Goal: Communication & Community: Answer question/provide support

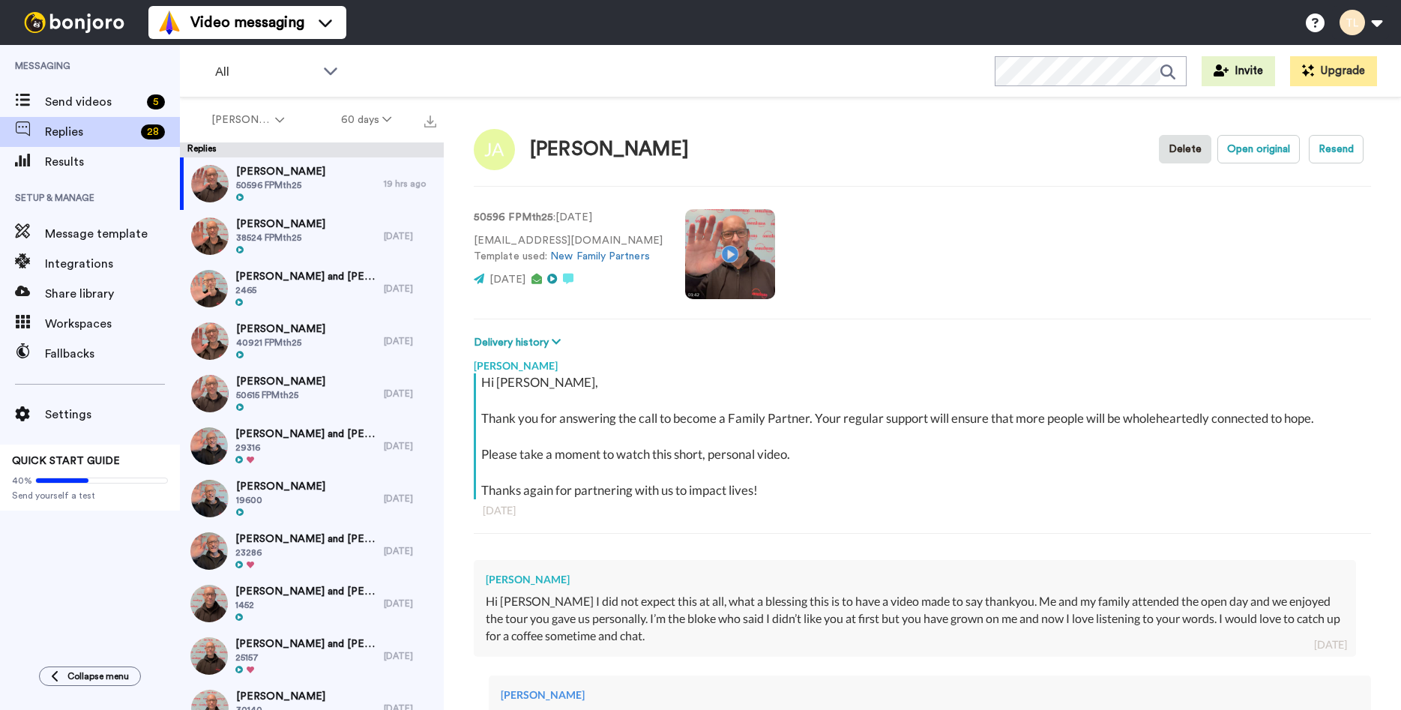
scroll to position [545, 0]
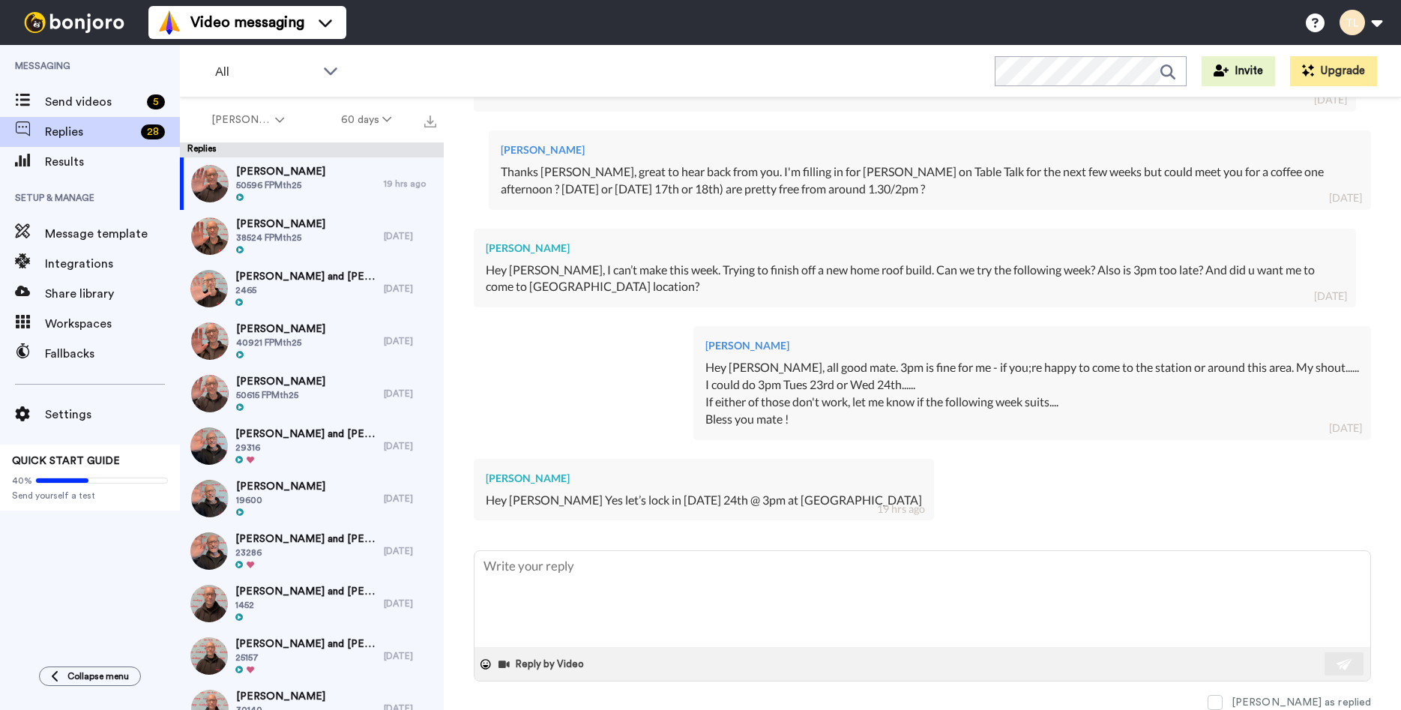
type textarea "g"
type textarea "x"
type textarea "gR"
type textarea "x"
type textarea "gRE"
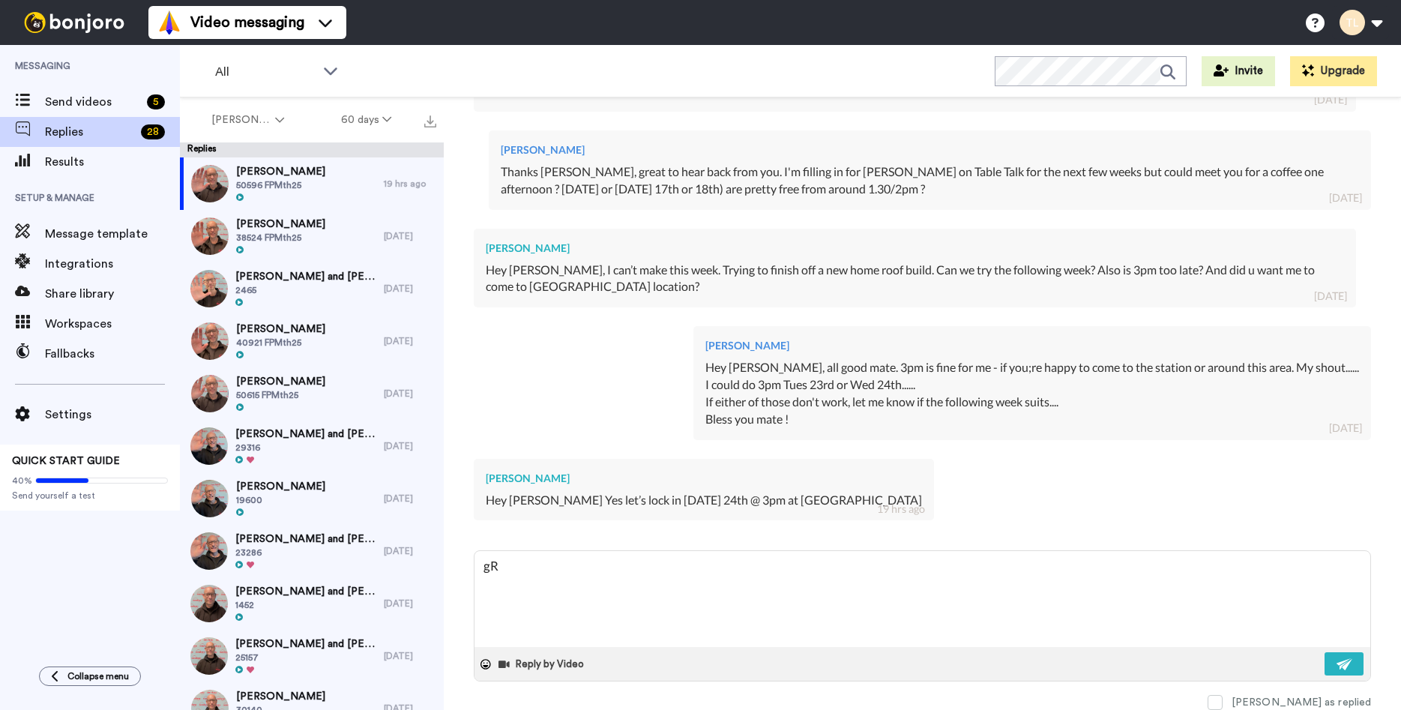
type textarea "x"
type textarea "gREA"
type textarea "x"
type textarea "gREAT"
type textarea "x"
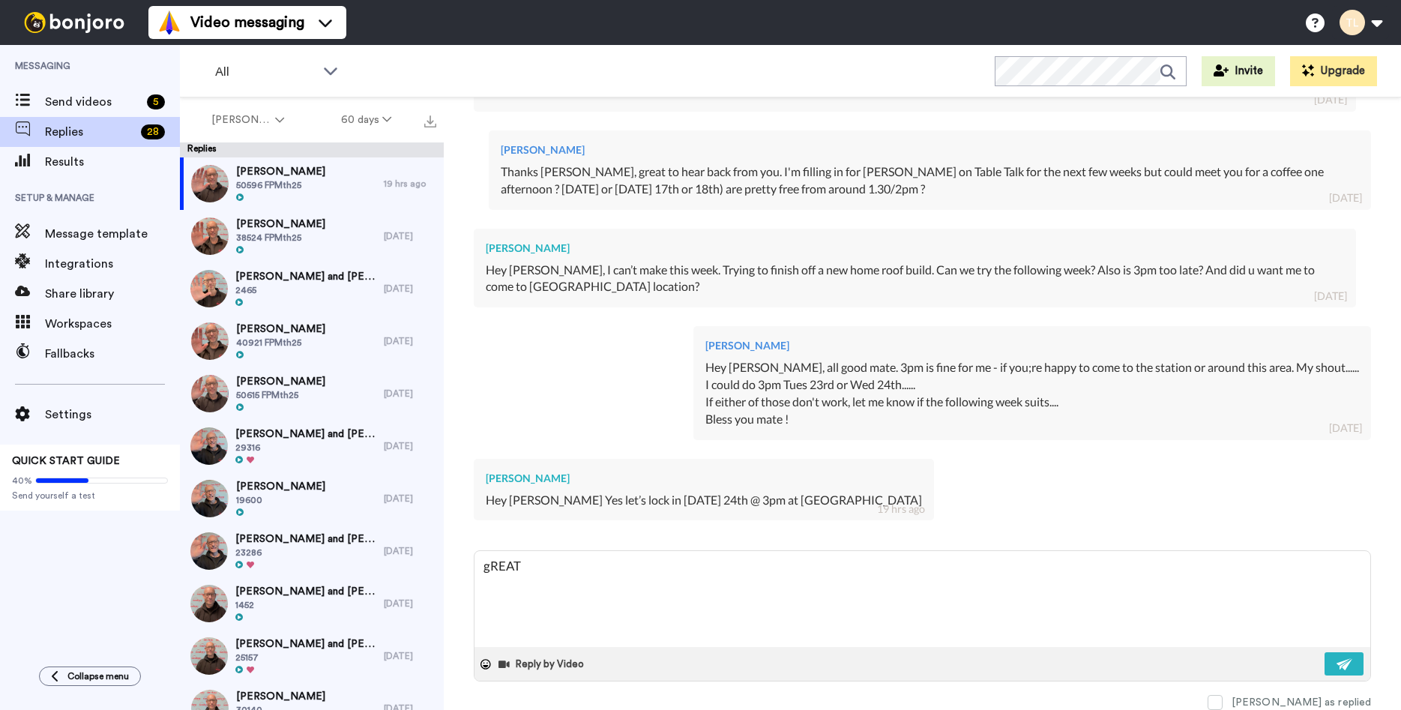
type textarea "gREAT"
type textarea "x"
type textarea "gREAT"
type textarea "x"
type textarea "gREA"
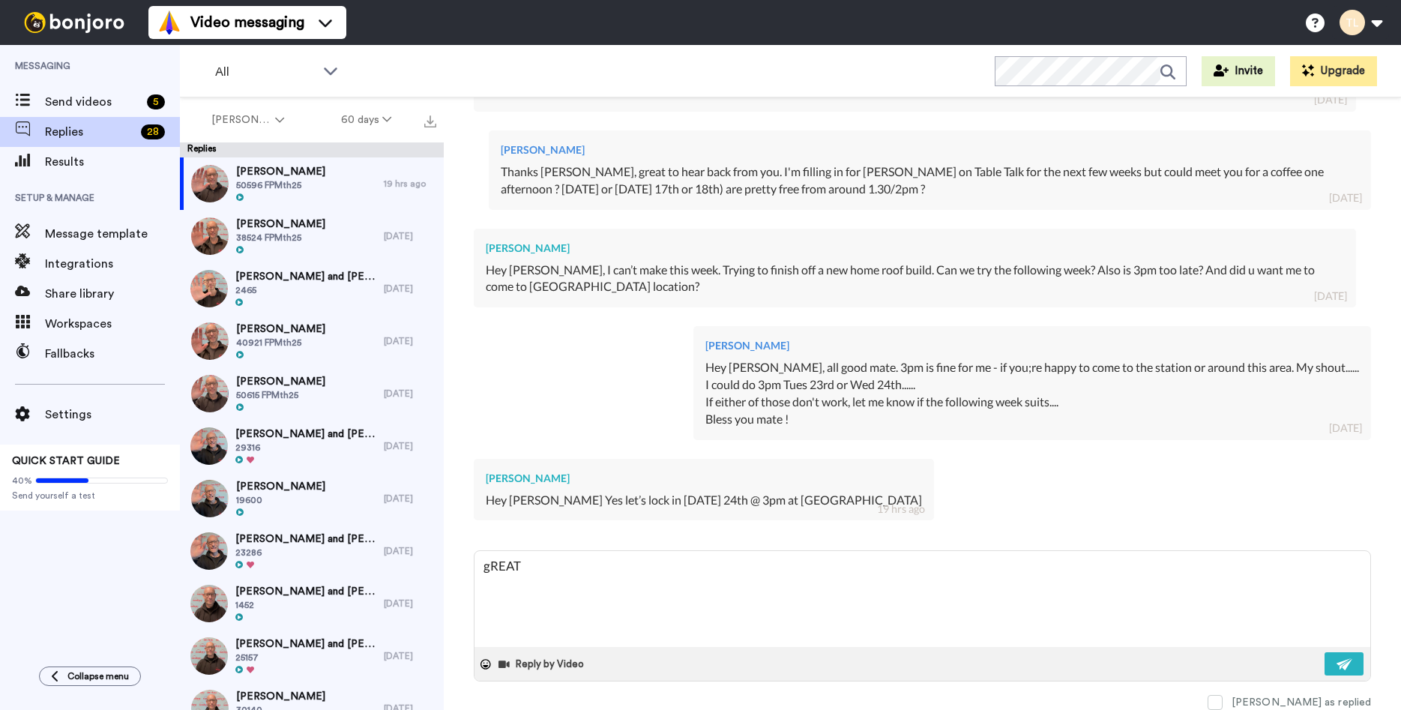
type textarea "x"
type textarea "gRE"
type textarea "x"
type textarea "gR"
type textarea "x"
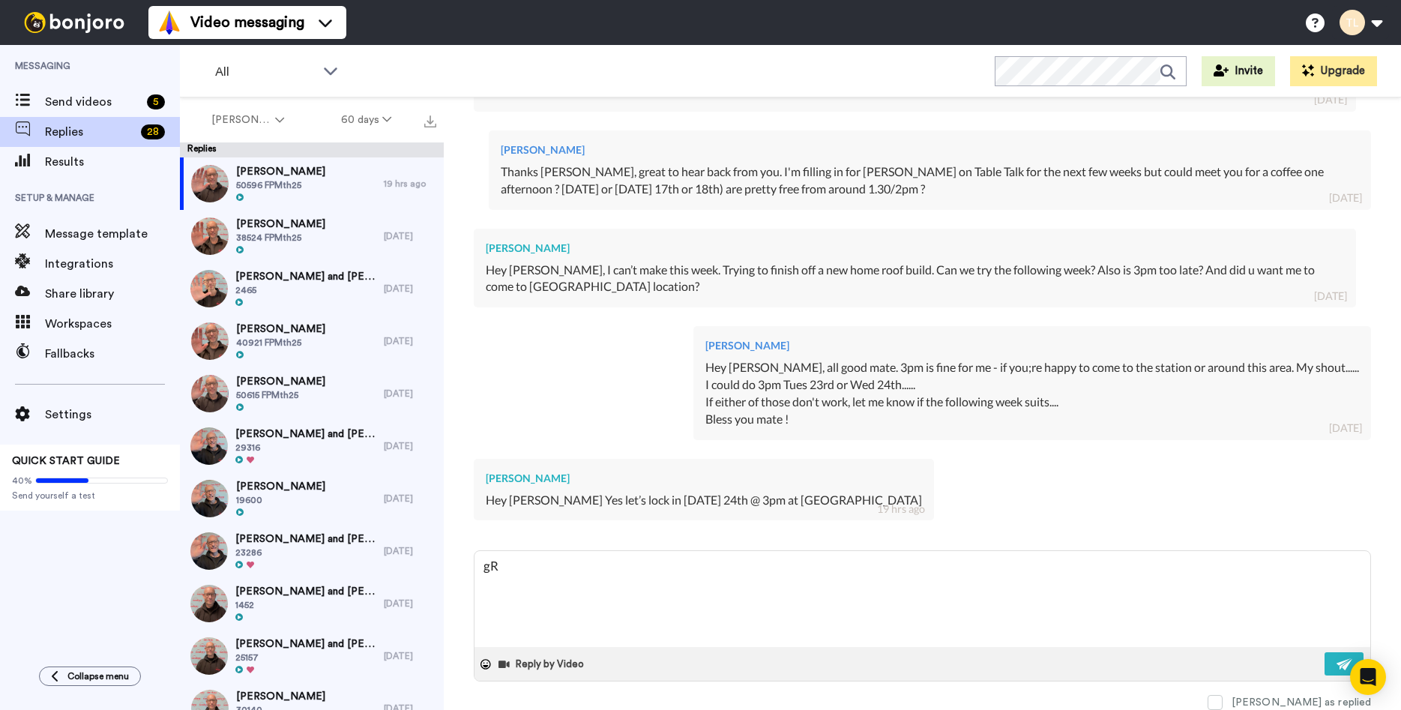
type textarea "g"
type textarea "x"
type textarea "G"
type textarea "x"
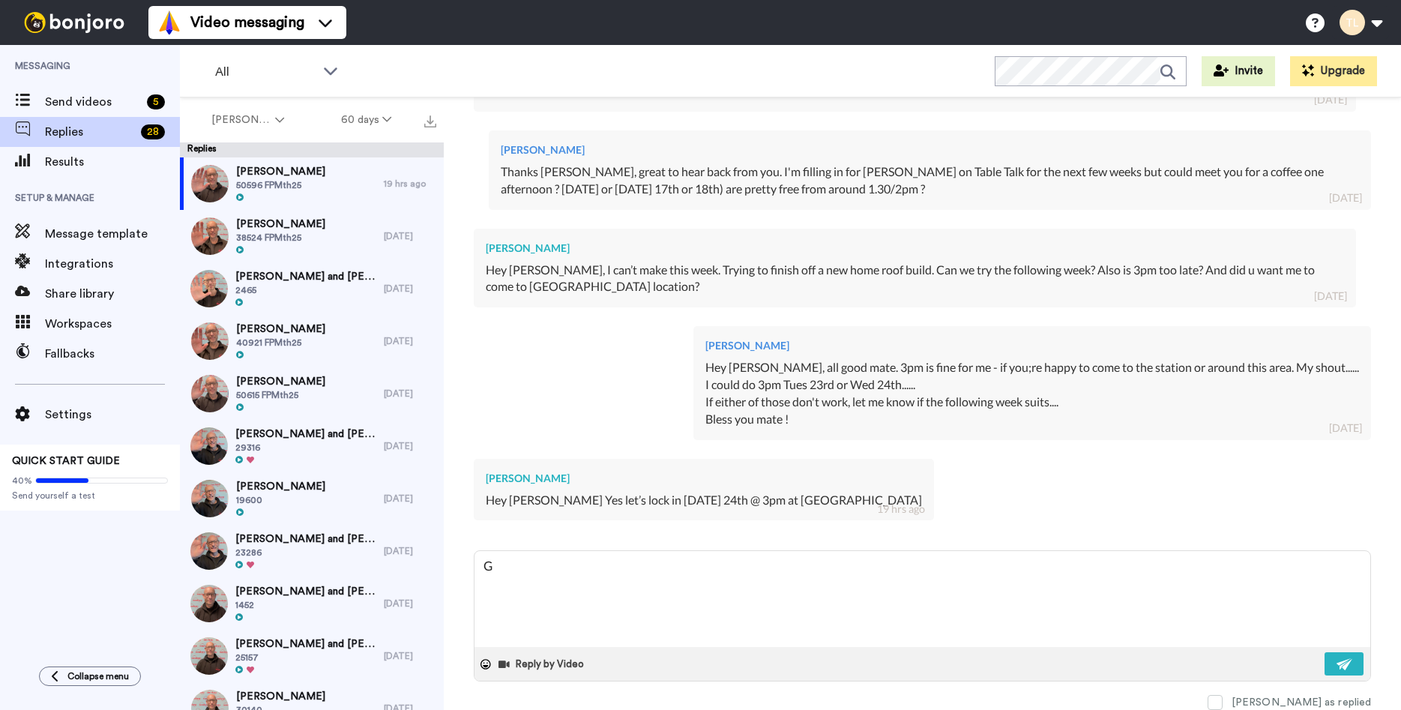
type textarea "Gr"
type textarea "x"
type textarea "Gre"
type textarea "x"
type textarea "Grea"
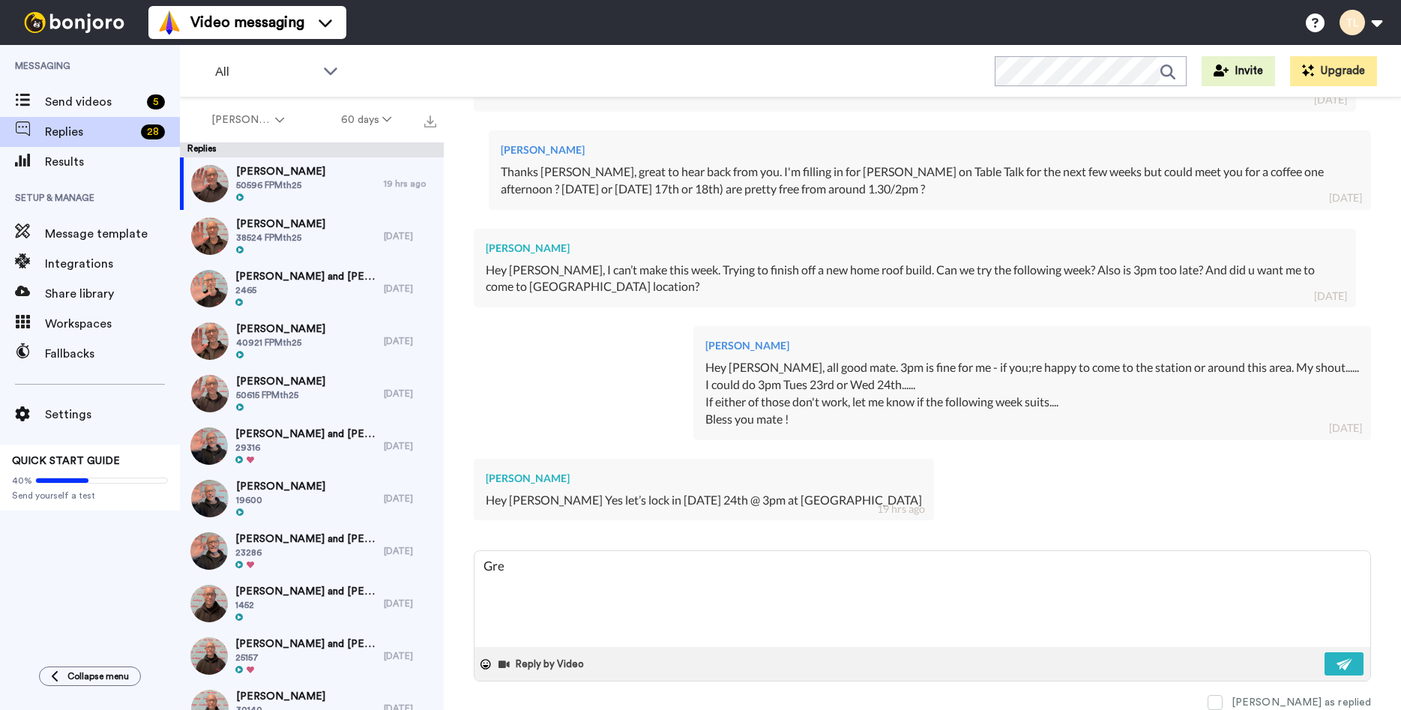
type textarea "x"
type textarea "Great"
type textarea "x"
type textarea "Great"
type textarea "x"
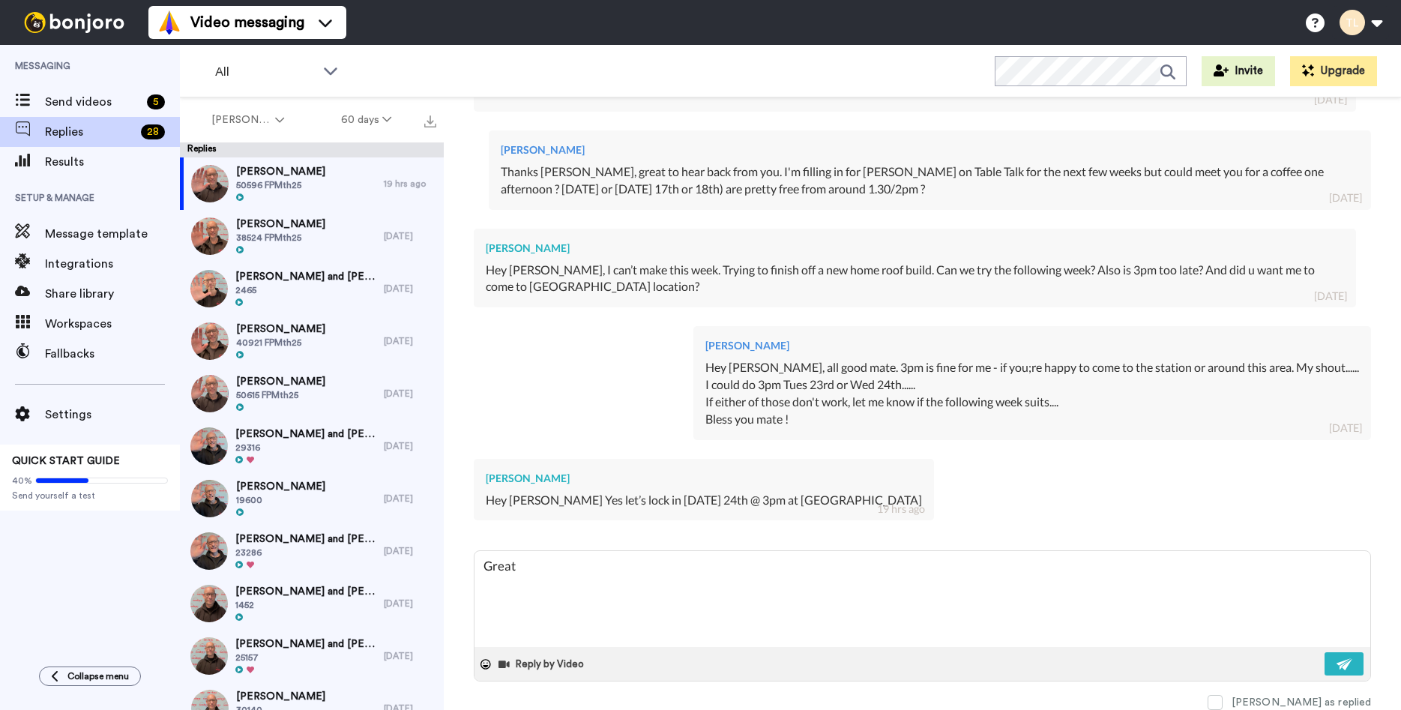
type textarea "Great m"
type textarea "x"
type textarea "Great ma"
type textarea "x"
type textarea "Great mat"
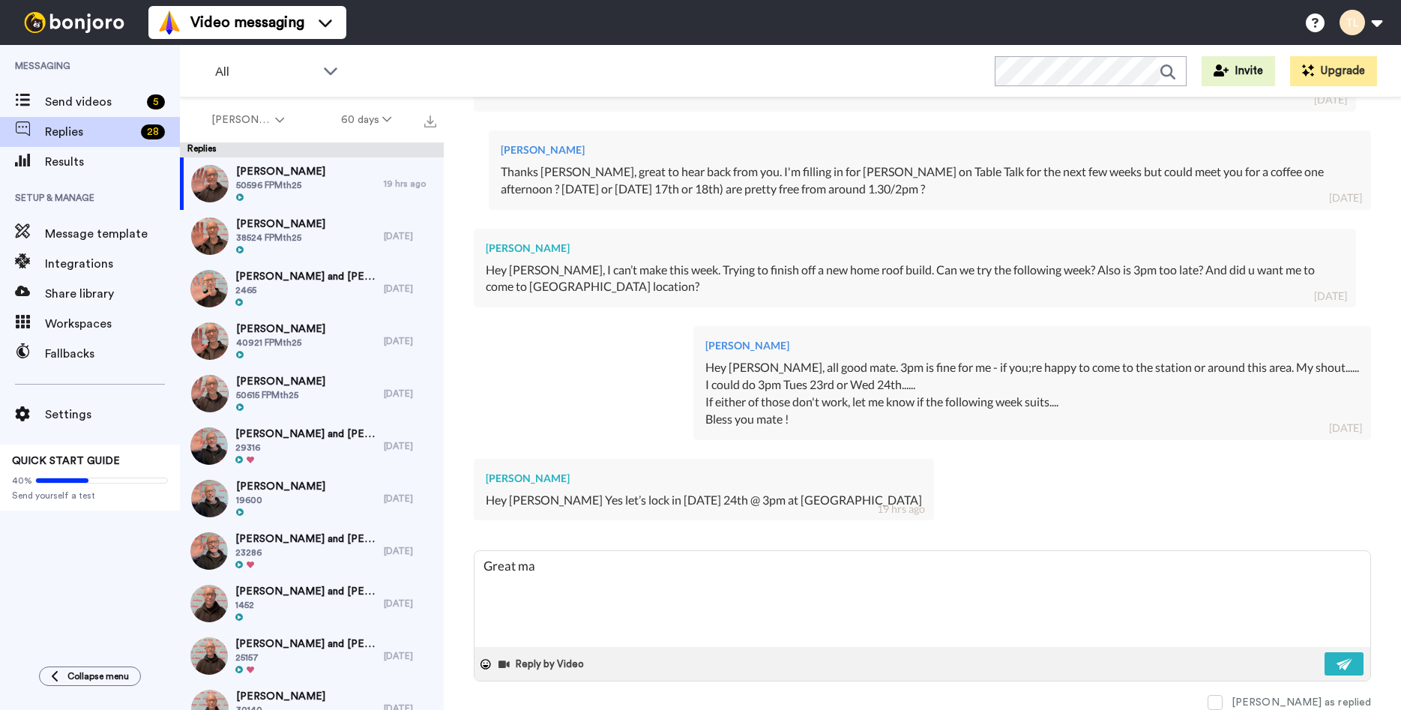
type textarea "x"
type textarea "Great mate"
type textarea "x"
type textarea "Great mat"
type textarea "x"
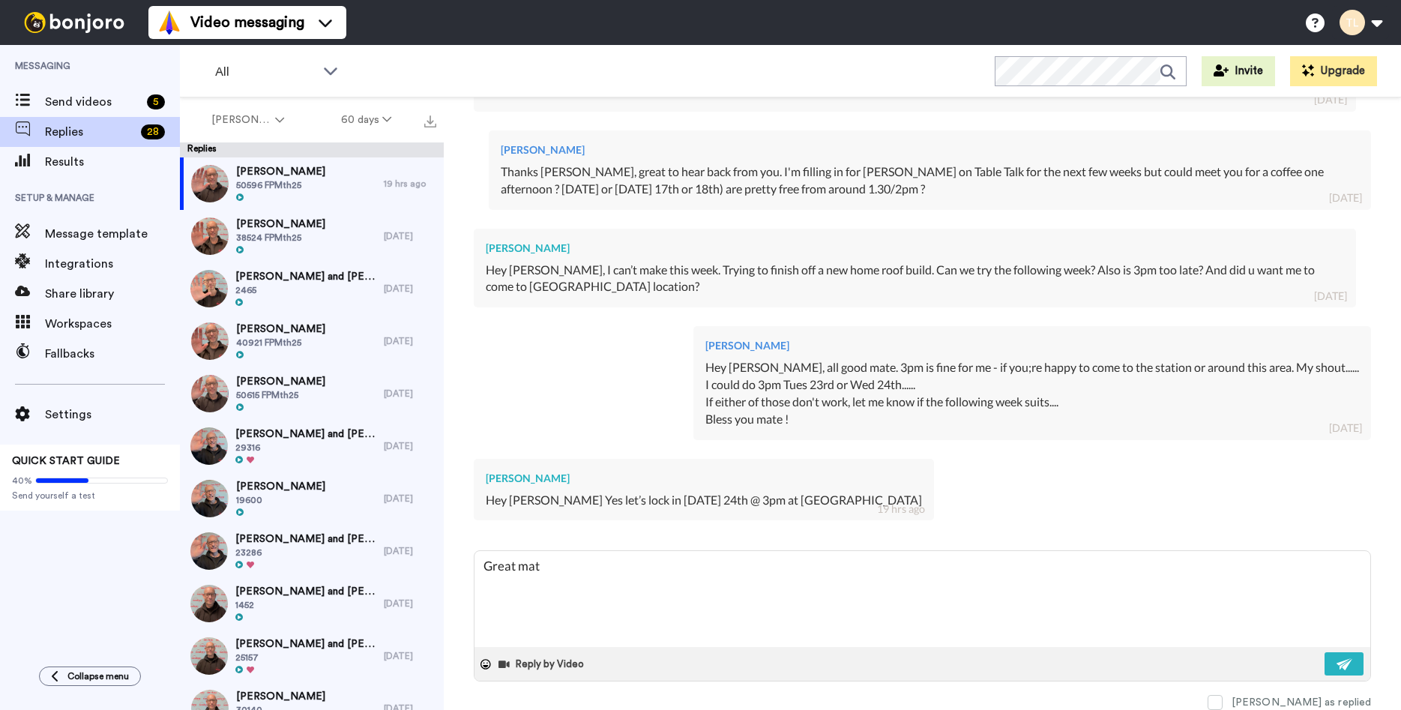
type textarea "Great ma"
type textarea "x"
type textarea "Great m"
type textarea "x"
type textarea "Great"
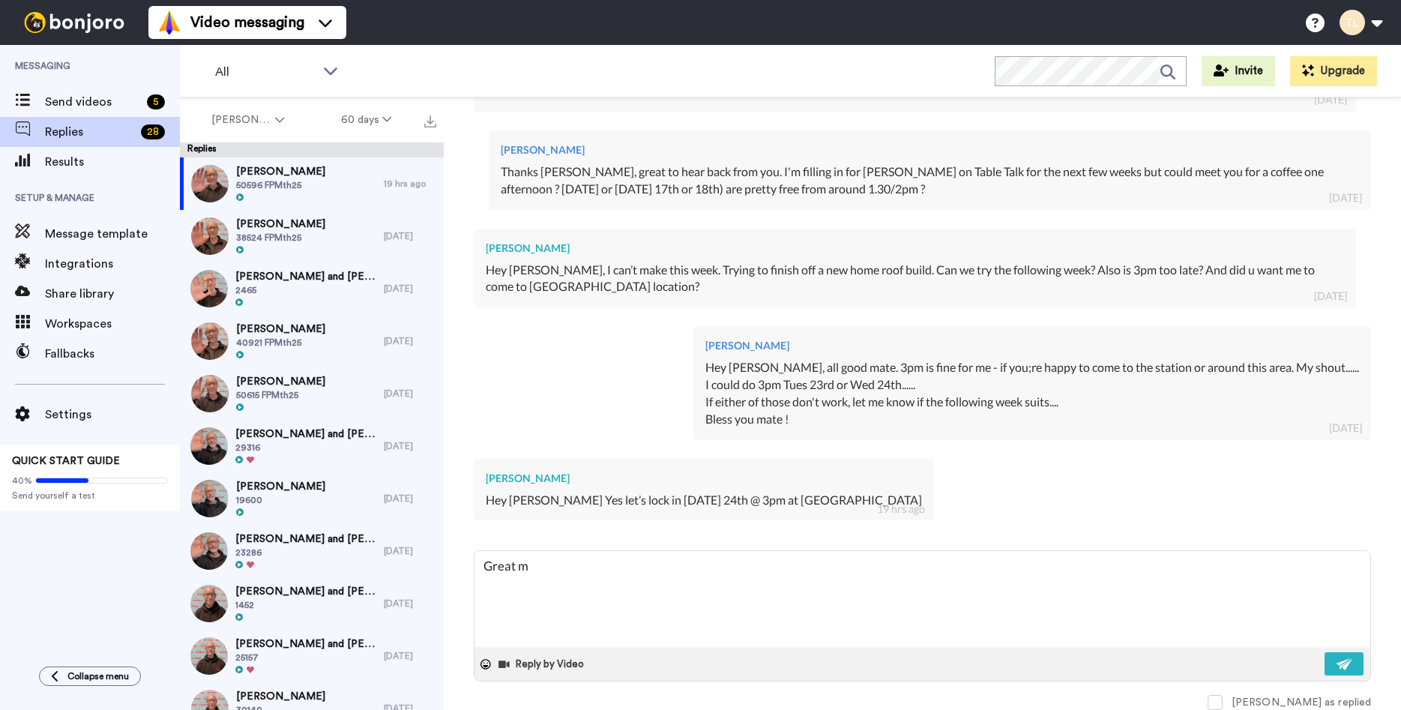
type textarea "x"
type textarea "Great"
type textarea "x"
type textarea "Great,"
type textarea "x"
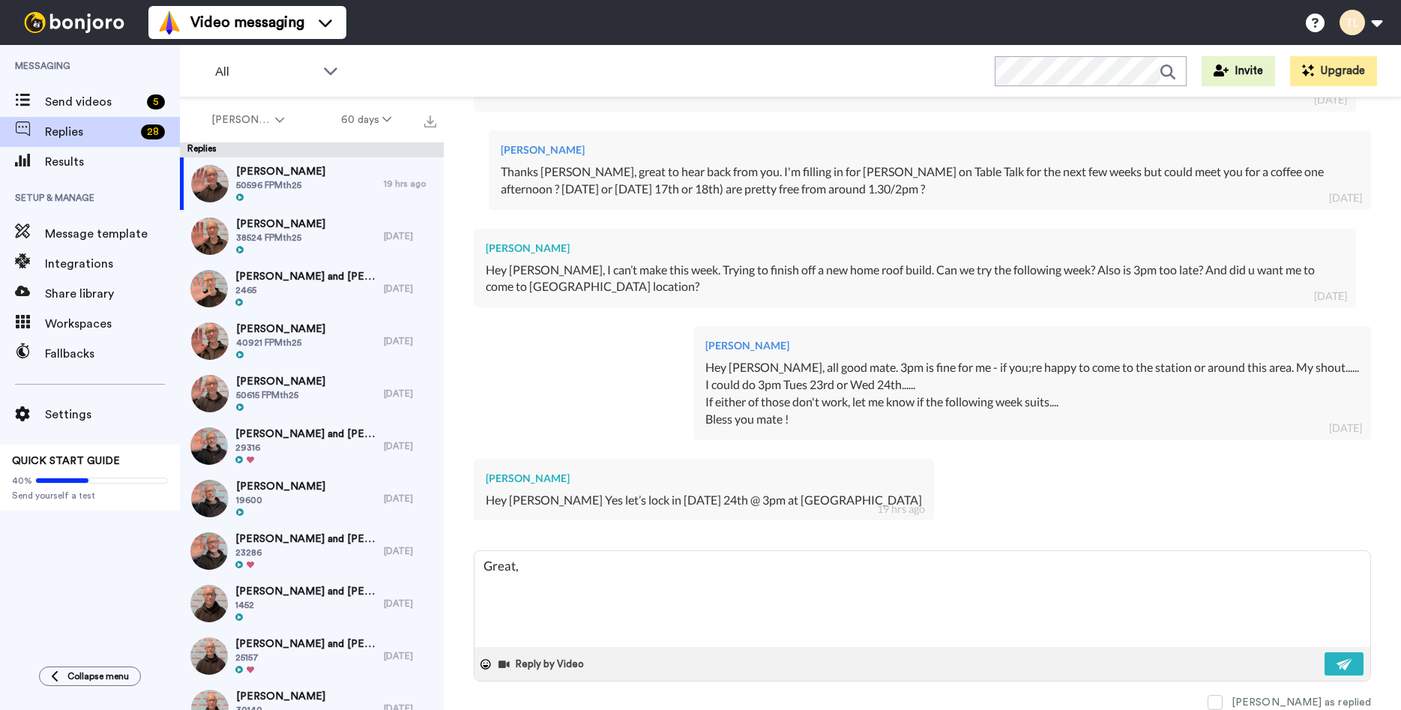
type textarea "Great,"
type textarea "x"
type textarea "Great, l"
type textarea "x"
type textarea "Great, lo"
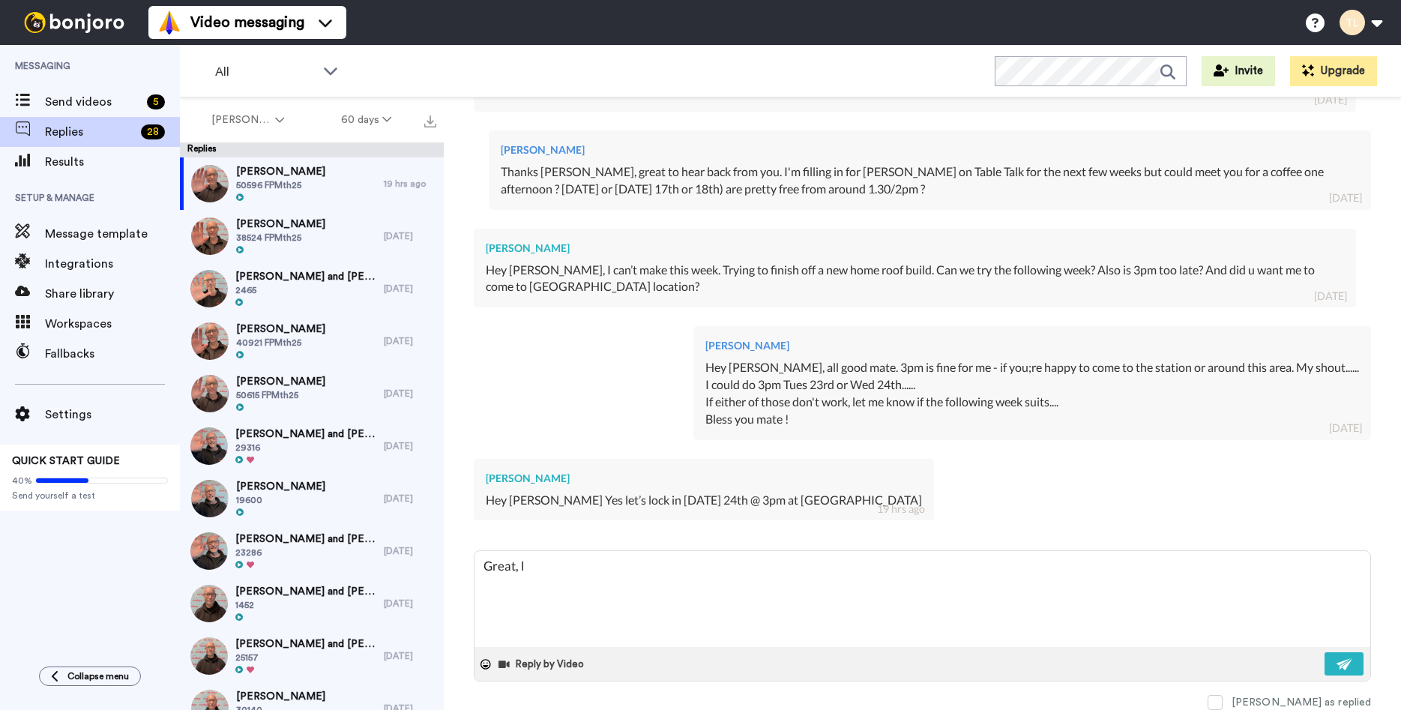
type textarea "x"
type textarea "Great, loc"
type textarea "x"
type textarea "Great, lock"
type textarea "x"
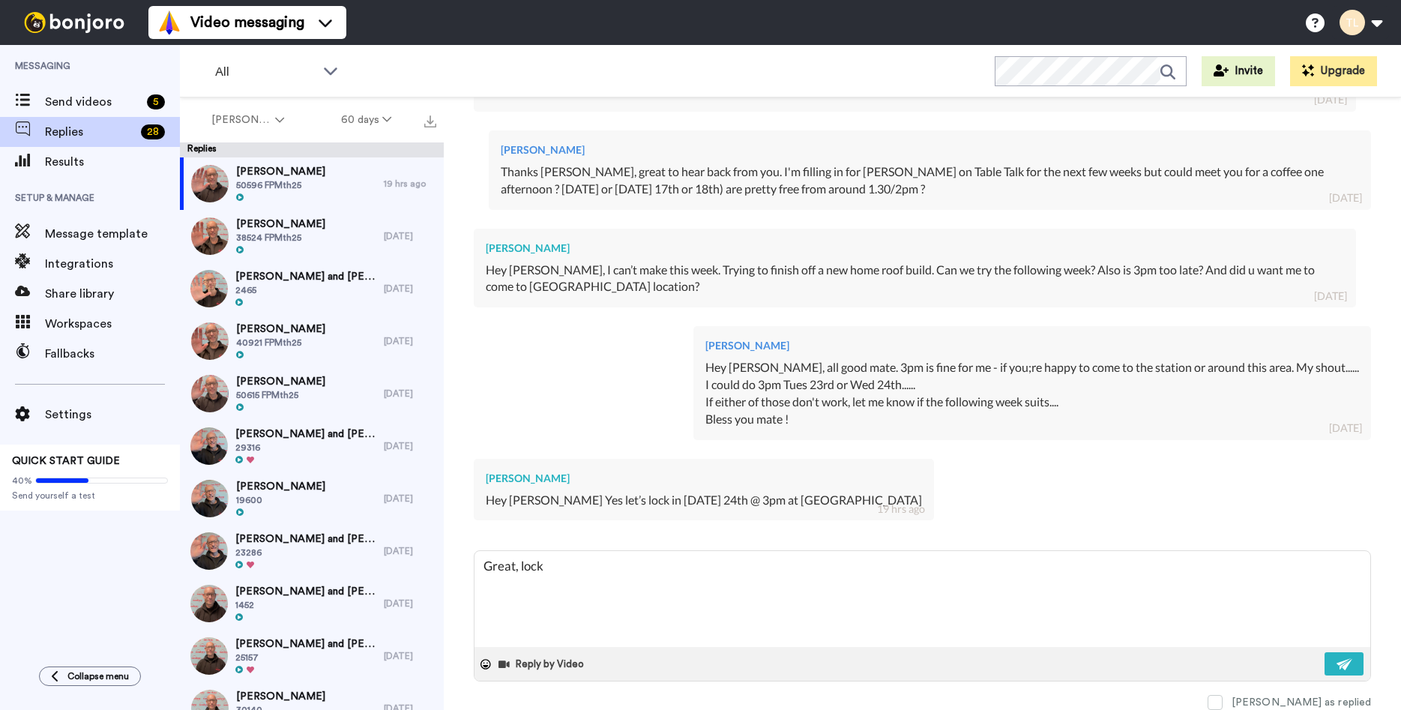
type textarea "Great, locke"
type textarea "x"
type textarea "Great, locked"
type textarea "x"
type textarea "Great, locked"
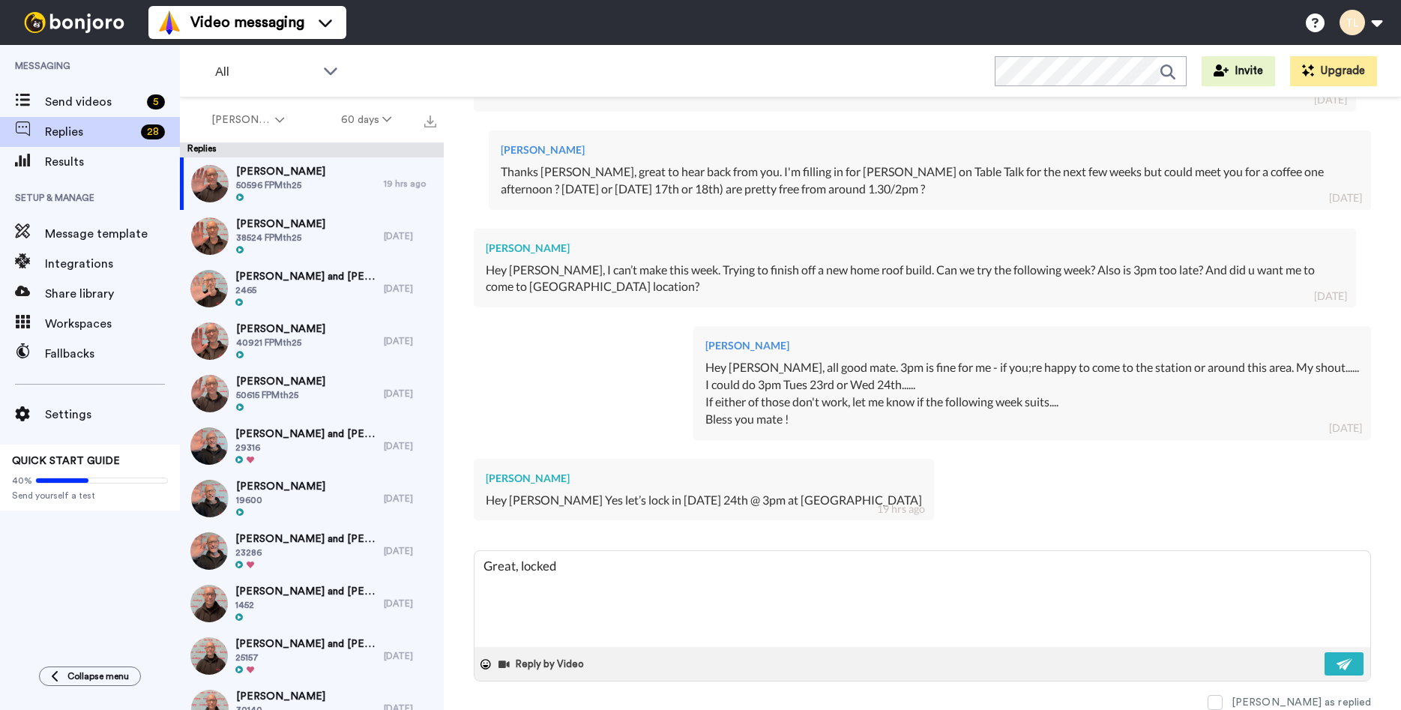
type textarea "x"
type textarea "Great, locked i"
type textarea "x"
type textarea "Great, locked in"
type textarea "x"
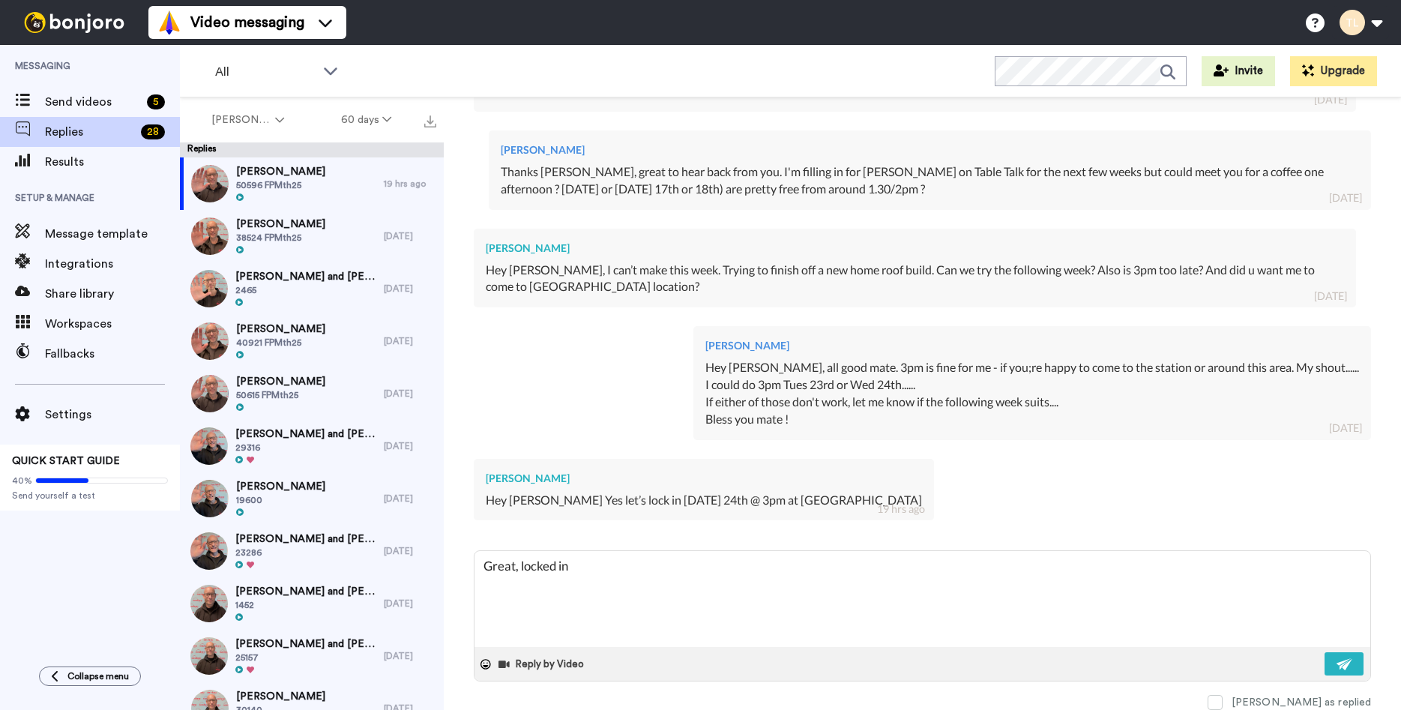
type textarea "Great, locked in."
type textarea "x"
type textarea "Great, locked in."
type textarea "x"
type textarea "Great, locked in. S"
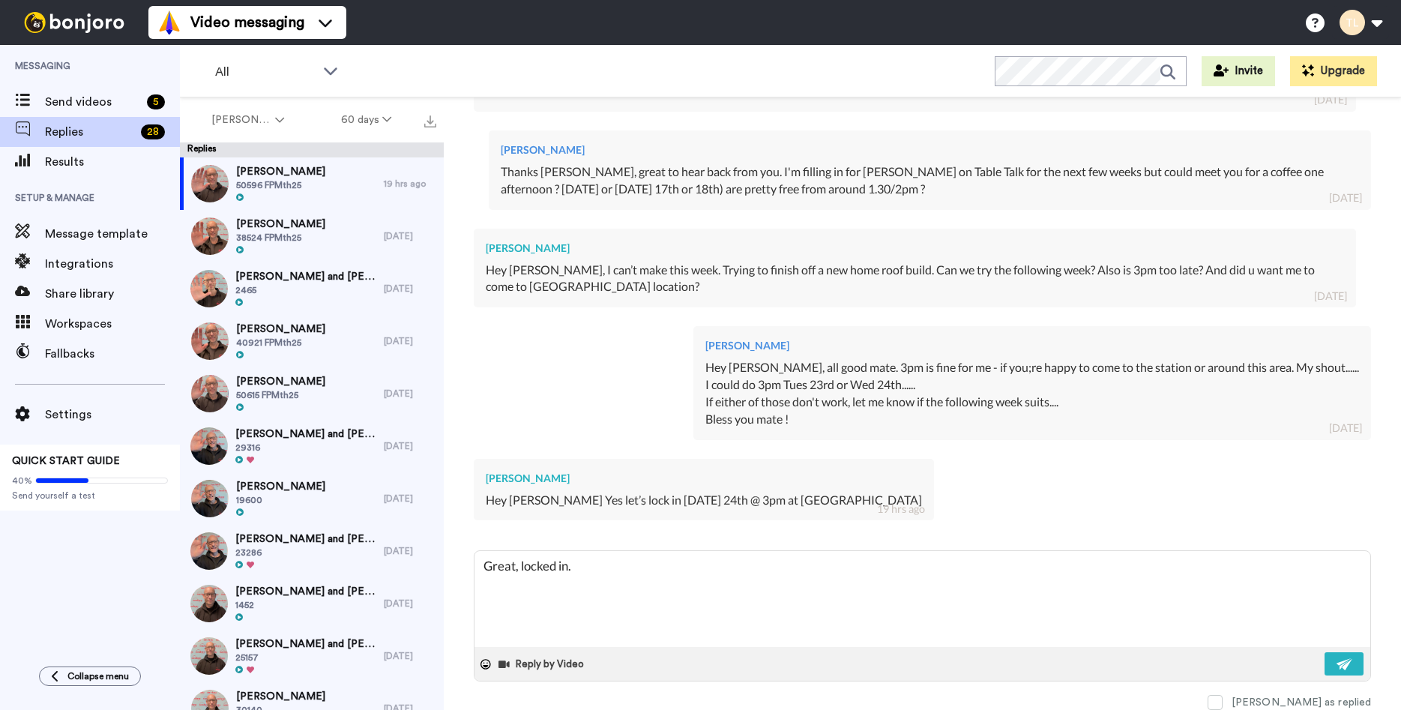
type textarea "x"
type textarea "Great, locked in. Se"
type textarea "x"
type textarea "Great, locked in. See"
type textarea "x"
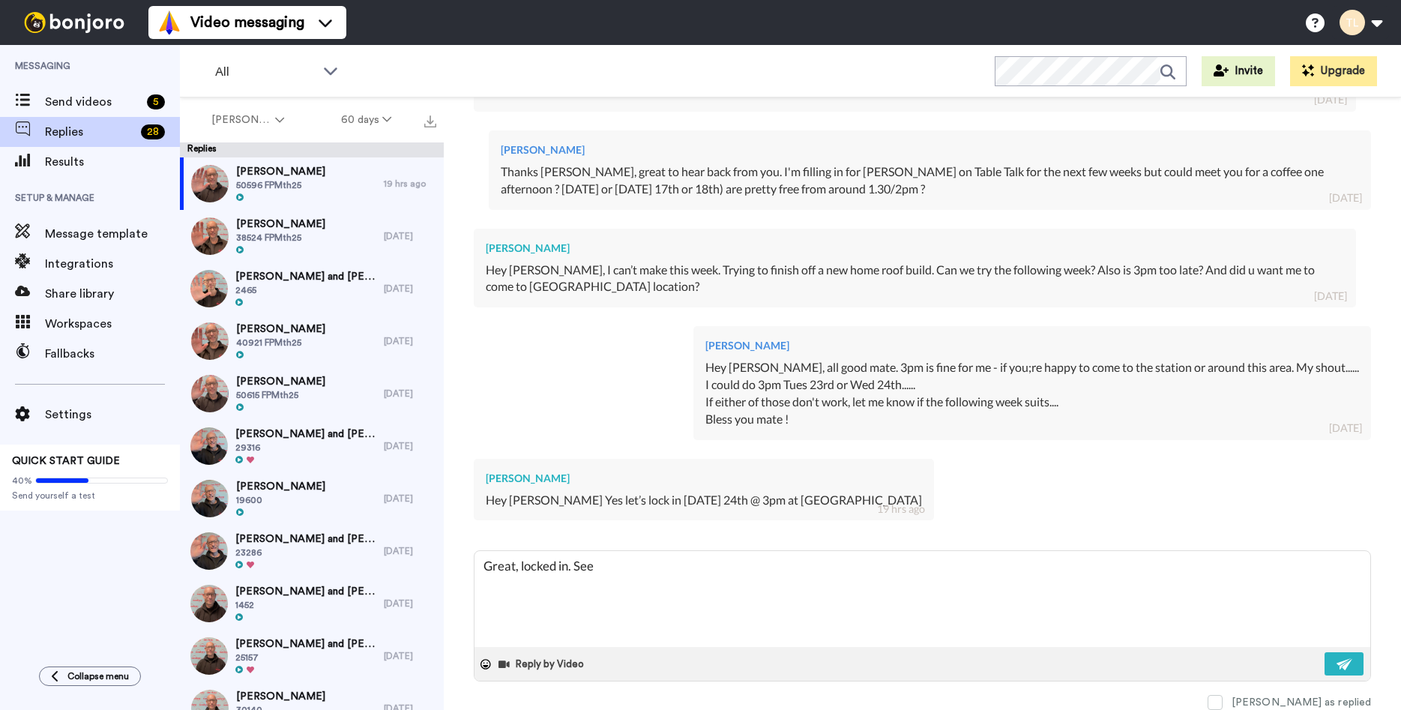
type textarea "Great, locked in. See"
type textarea "x"
type textarea "Great, locked in. See y"
type textarea "x"
type textarea "Great, locked in. See yo"
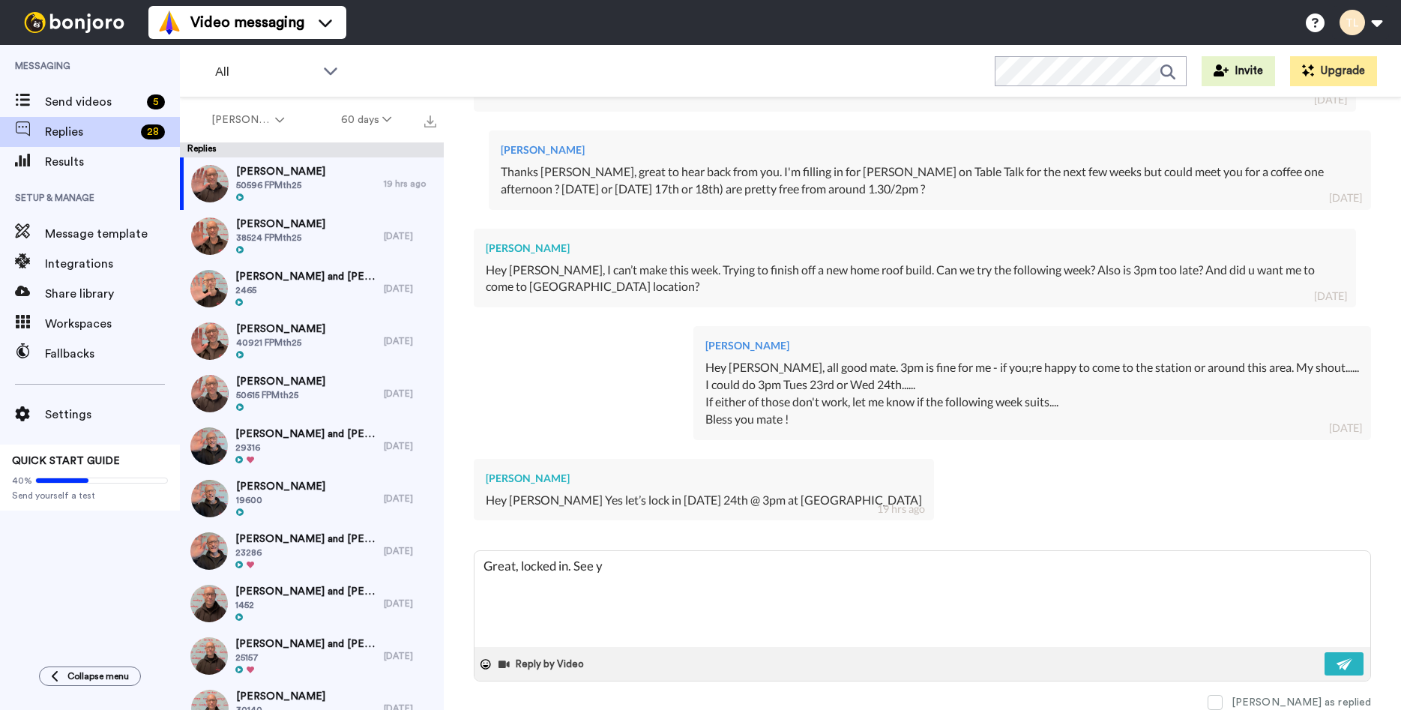
type textarea "x"
type textarea "Great, locked in. See you"
type textarea "x"
type textarea "Great, locked in. See you"
type textarea "x"
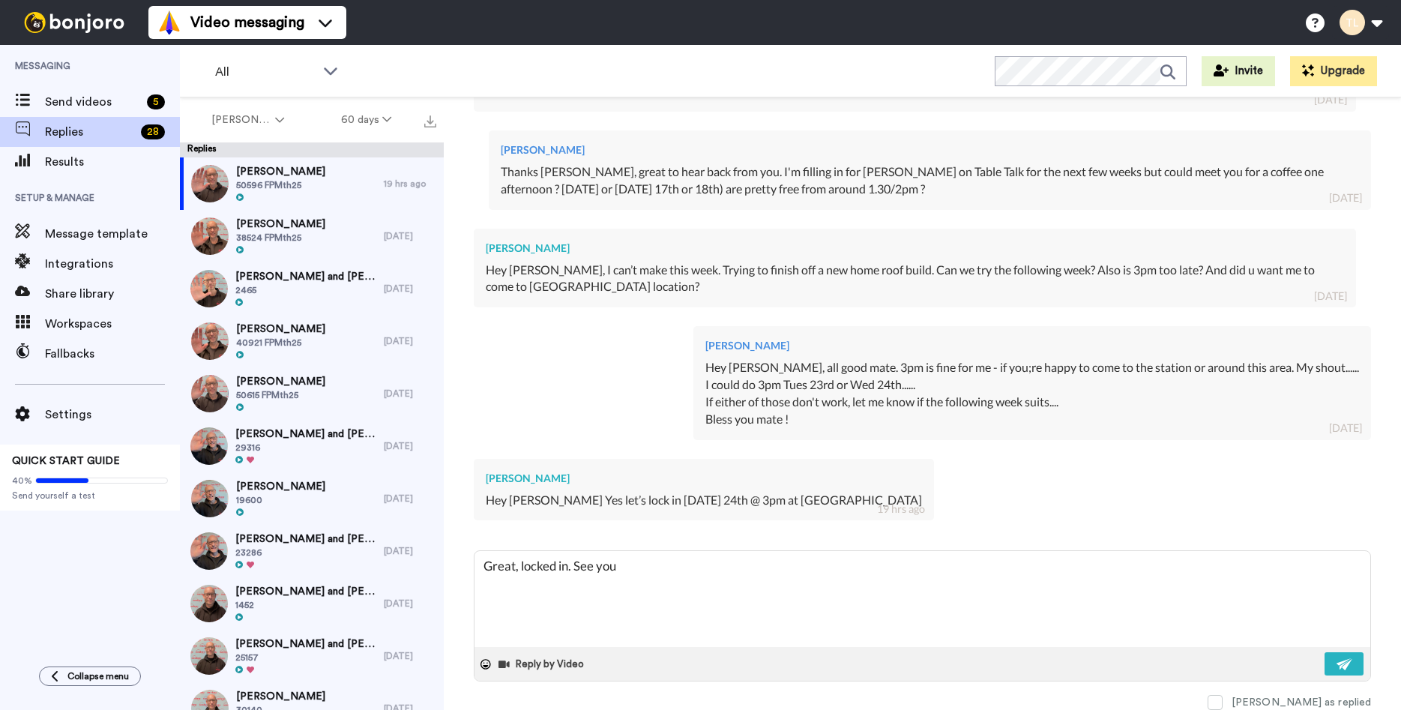
type textarea "Great, locked in. See you t"
type textarea "x"
type textarea "Great, locked in. See you th"
type textarea "x"
type textarea "Great, locked in. See you the"
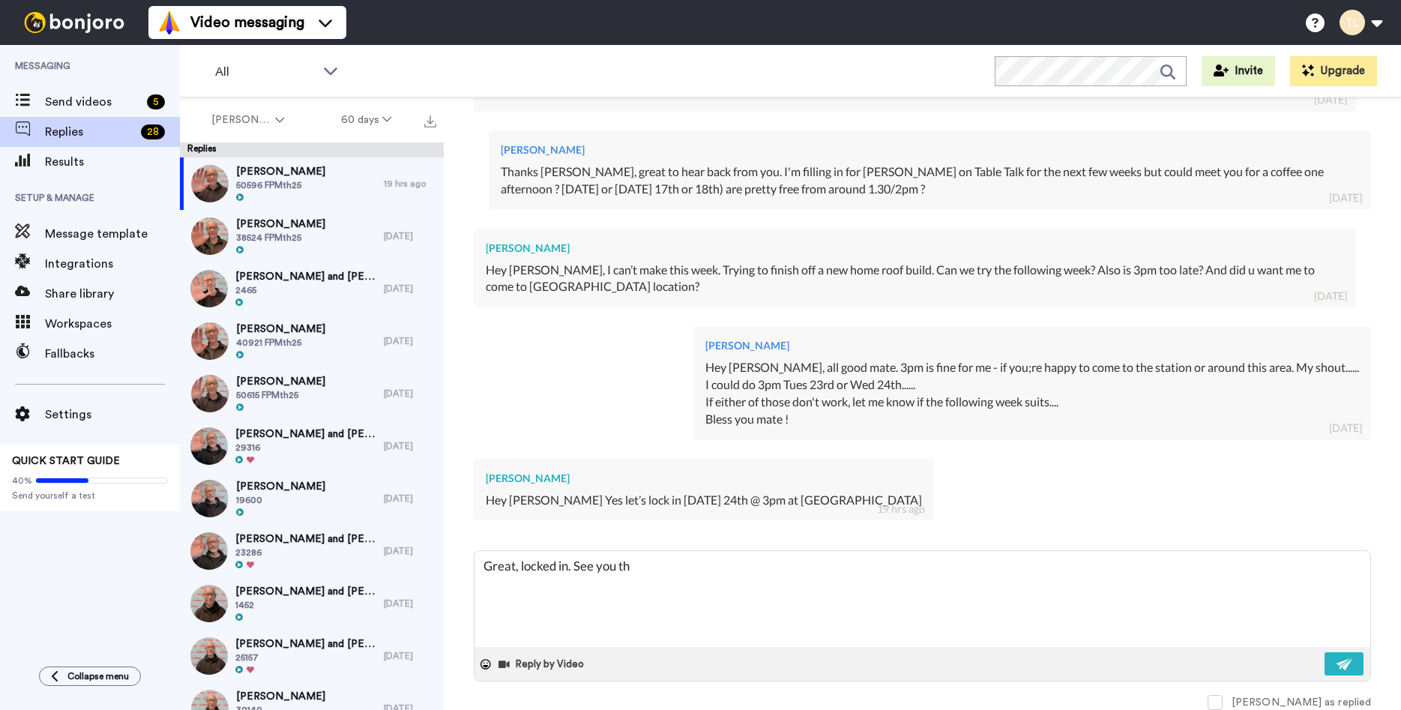
type textarea "x"
type textarea "Great, locked in. See you theh"
type textarea "x"
type textarea "Great, locked in. See you theh"
type textarea "x"
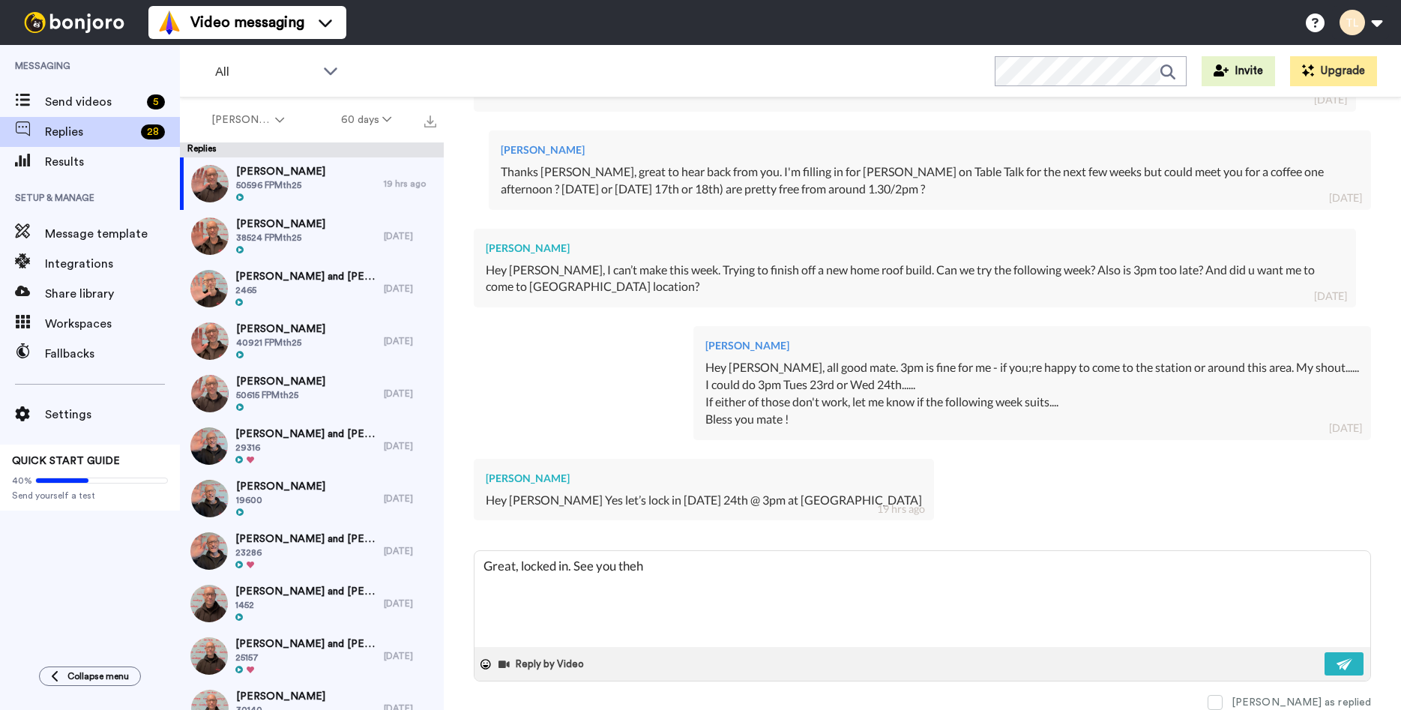
type textarea "Great, locked in. See you theh"
type textarea "x"
type textarea "Great, locked in. See you the"
type textarea "x"
type textarea "Great, locked in. See you then"
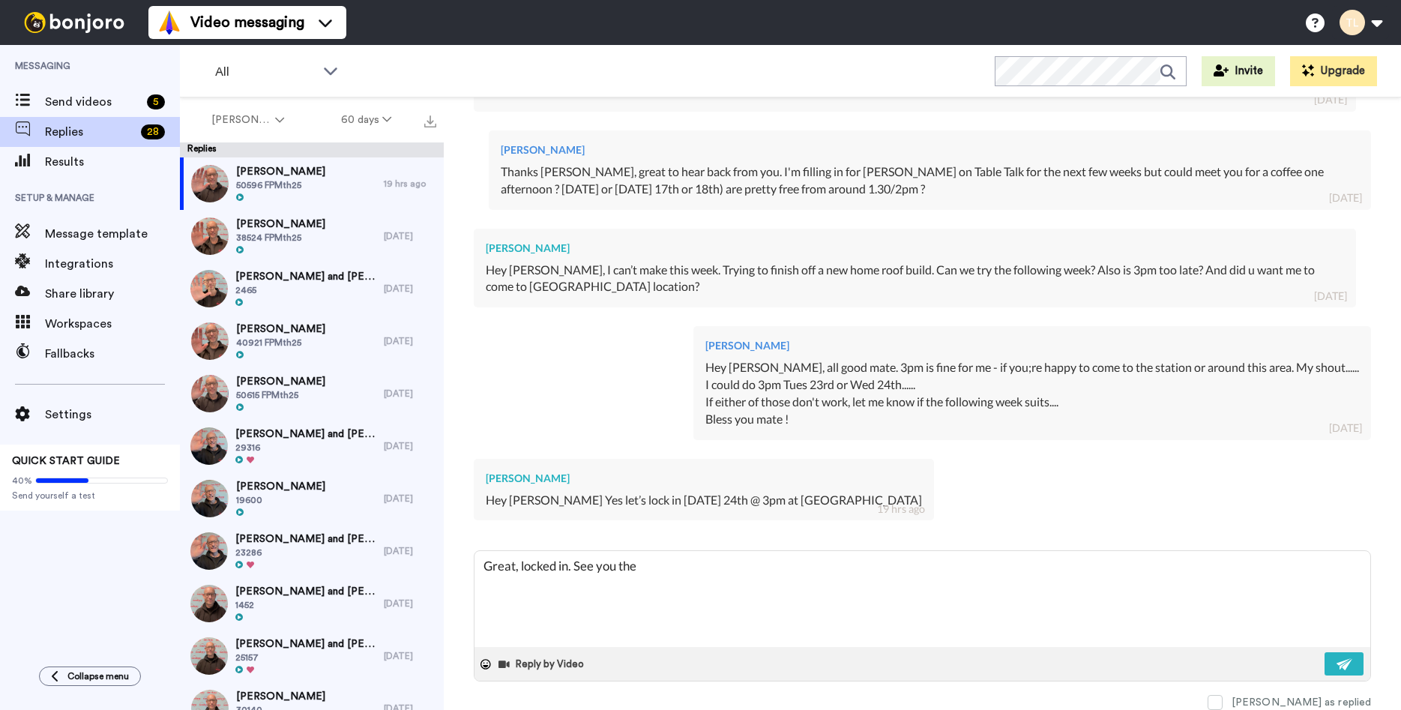
type textarea "x"
type textarea "Great, locked in. See you then"
type textarea "x"
type textarea "Great, locked in. See you then !"
type textarea "x"
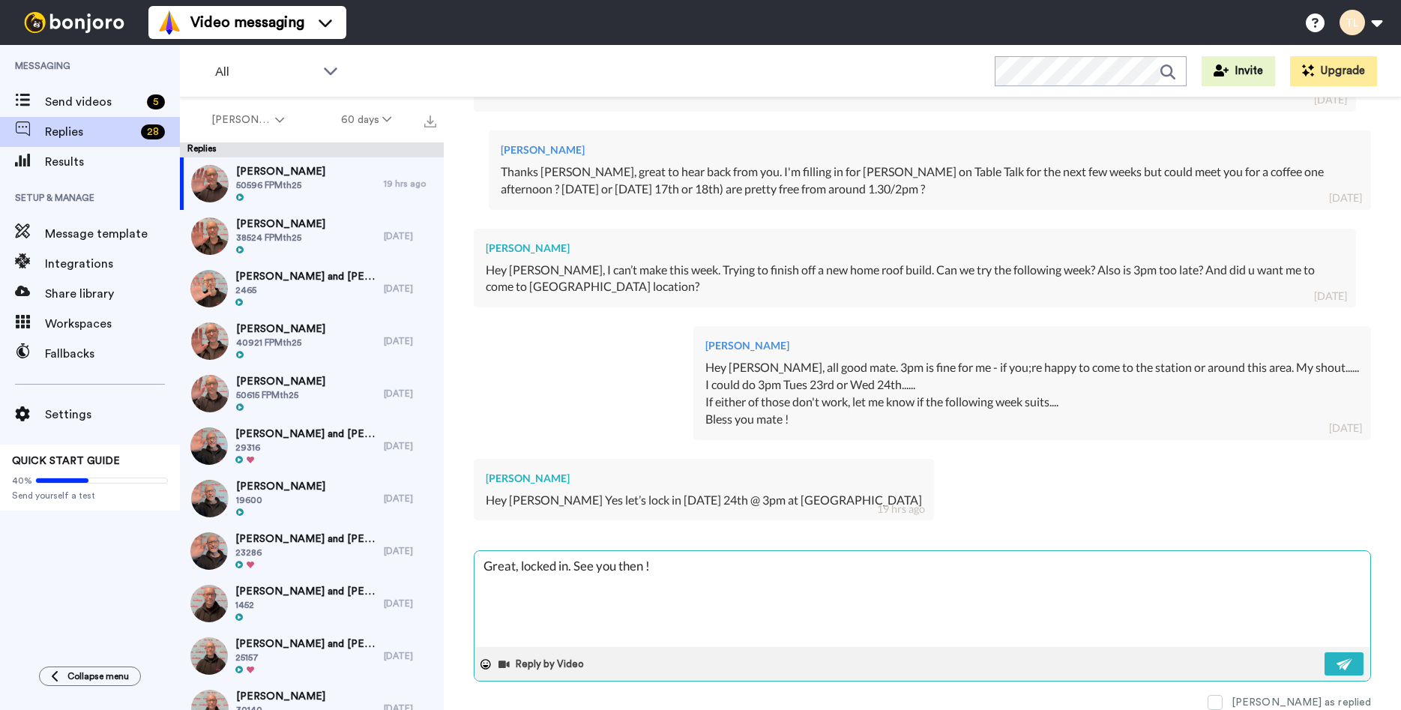
click at [518, 568] on textarea "Great, locked in. See you then !" at bounding box center [923, 599] width 896 height 96
click at [520, 566] on textarea "Great, locked in. See you then !" at bounding box center [923, 599] width 896 height 96
type textarea "Great, tlocked in. See you then !"
type textarea "x"
type textarea "Great, thlocked in. See you then !"
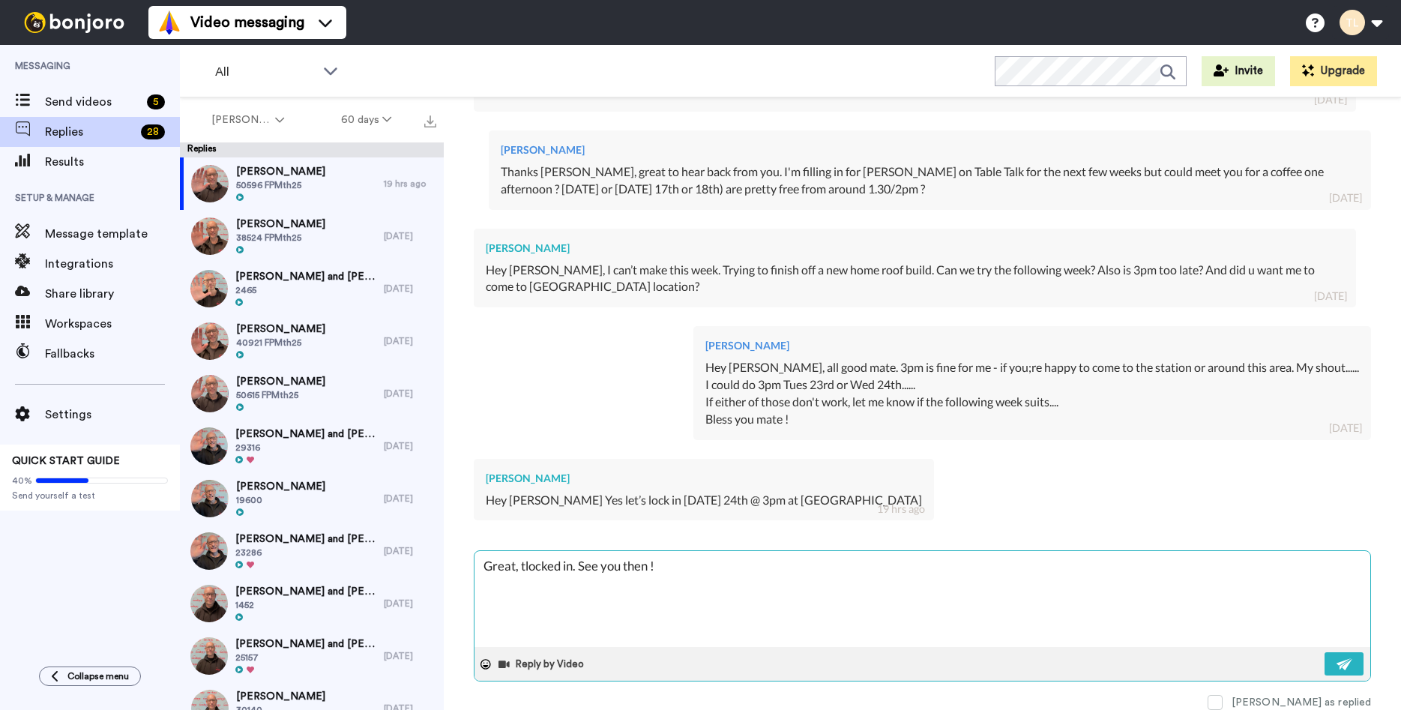
type textarea "x"
type textarea "Great, thalocked in. See you then !"
type textarea "x"
type textarea "Great, thanlocked in. See you then !"
type textarea "x"
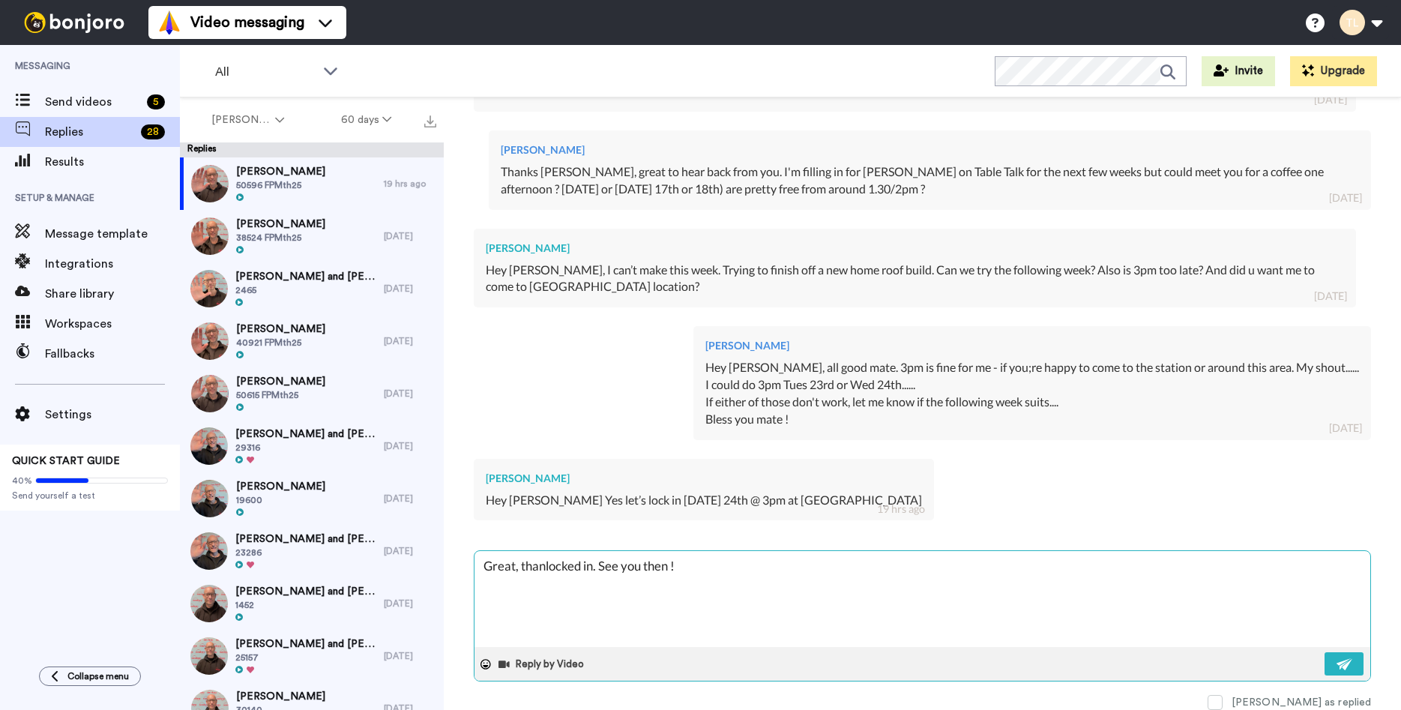
type textarea "Great, thanklocked in. See you then !"
type textarea "x"
type textarea "Great, thankslocked in. See you then !"
type textarea "x"
type textarea "Great, thanks locked in. See you then !"
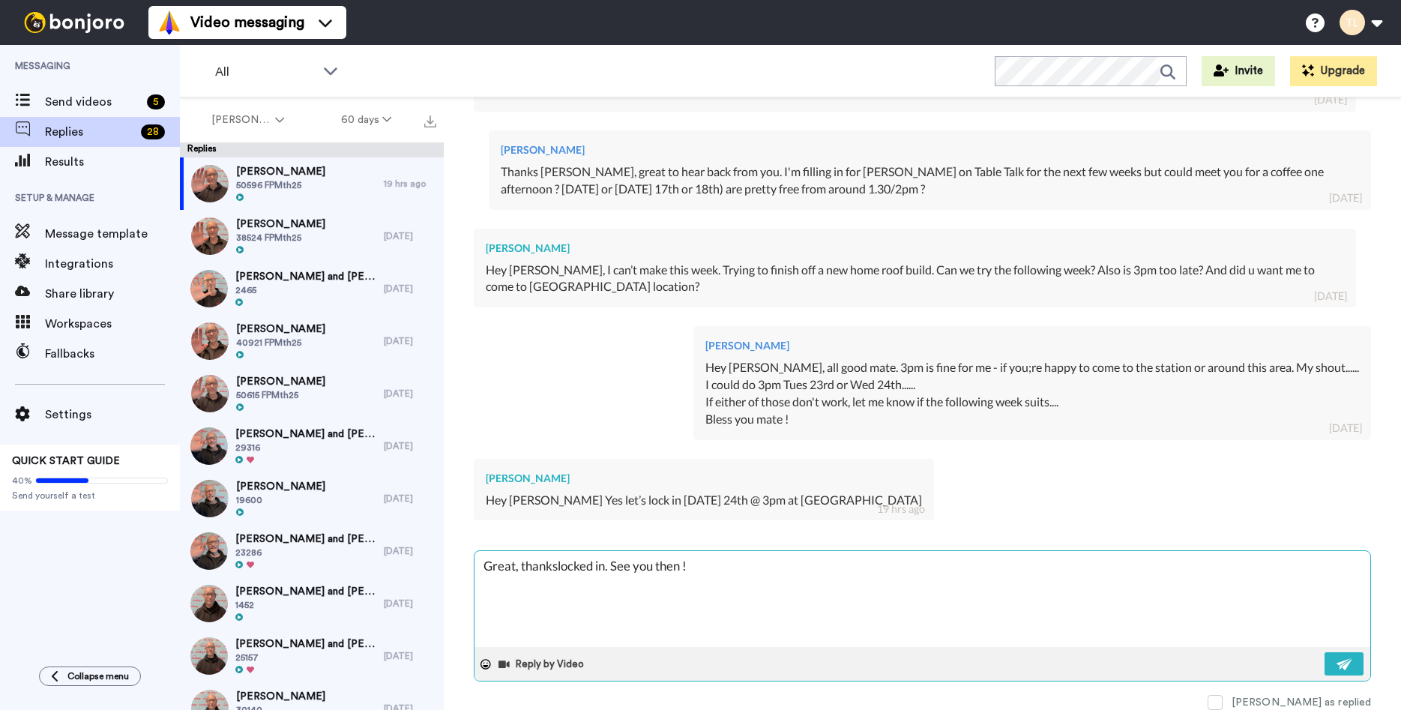
type textarea "x"
type textarea "Great, thanks Jlocked in. See you then !"
type textarea "x"
type textarea "Great, thanks Jelocked in. See you then !"
type textarea "x"
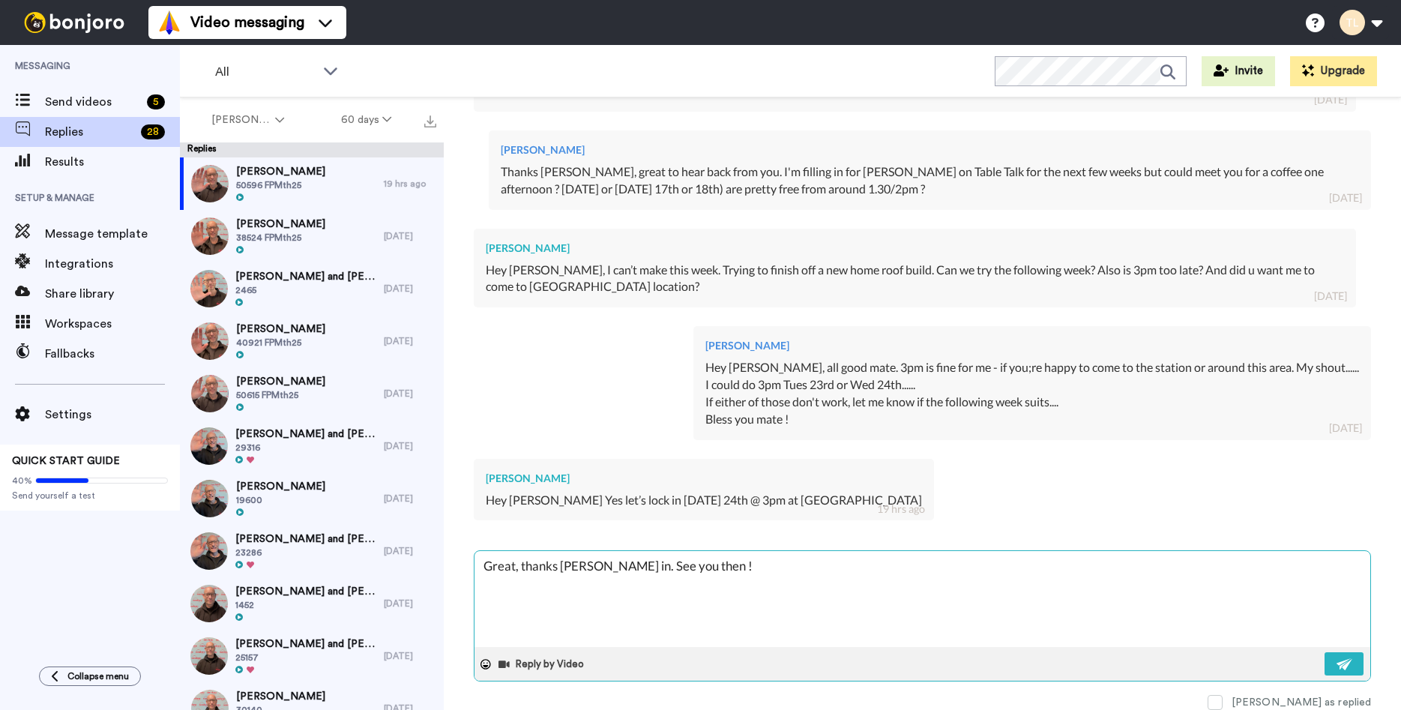
type textarea "Great, thanks Jerlocked in. See you then !"
type textarea "x"
type textarea "Great, thanks Jermlocked in. See you then !"
type textarea "x"
type textarea "Great, thanks Jermelocked in. See you then !"
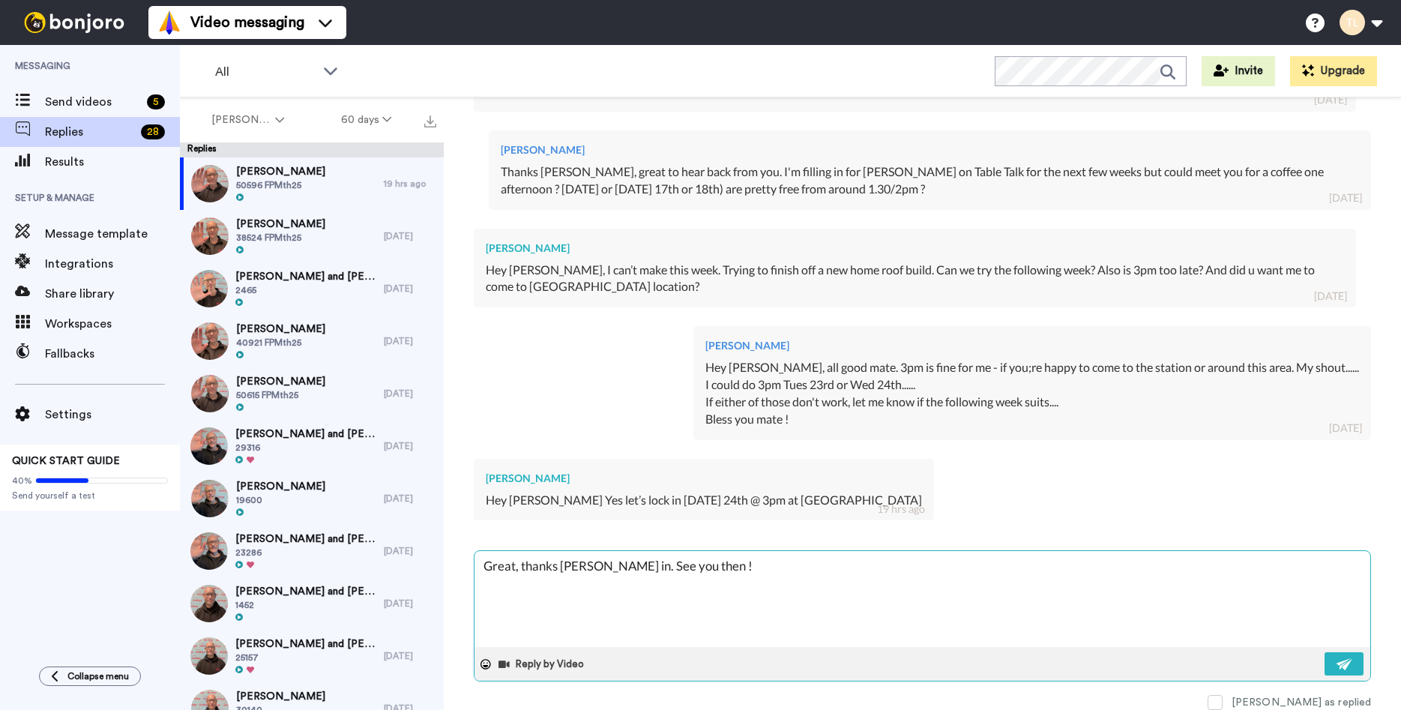
type textarea "x"
type textarea "Great, thanks Jermenlocked in. See you then !"
type textarea "x"
type textarea "Great, thanks Jermenylocked in. See you then !"
type textarea "x"
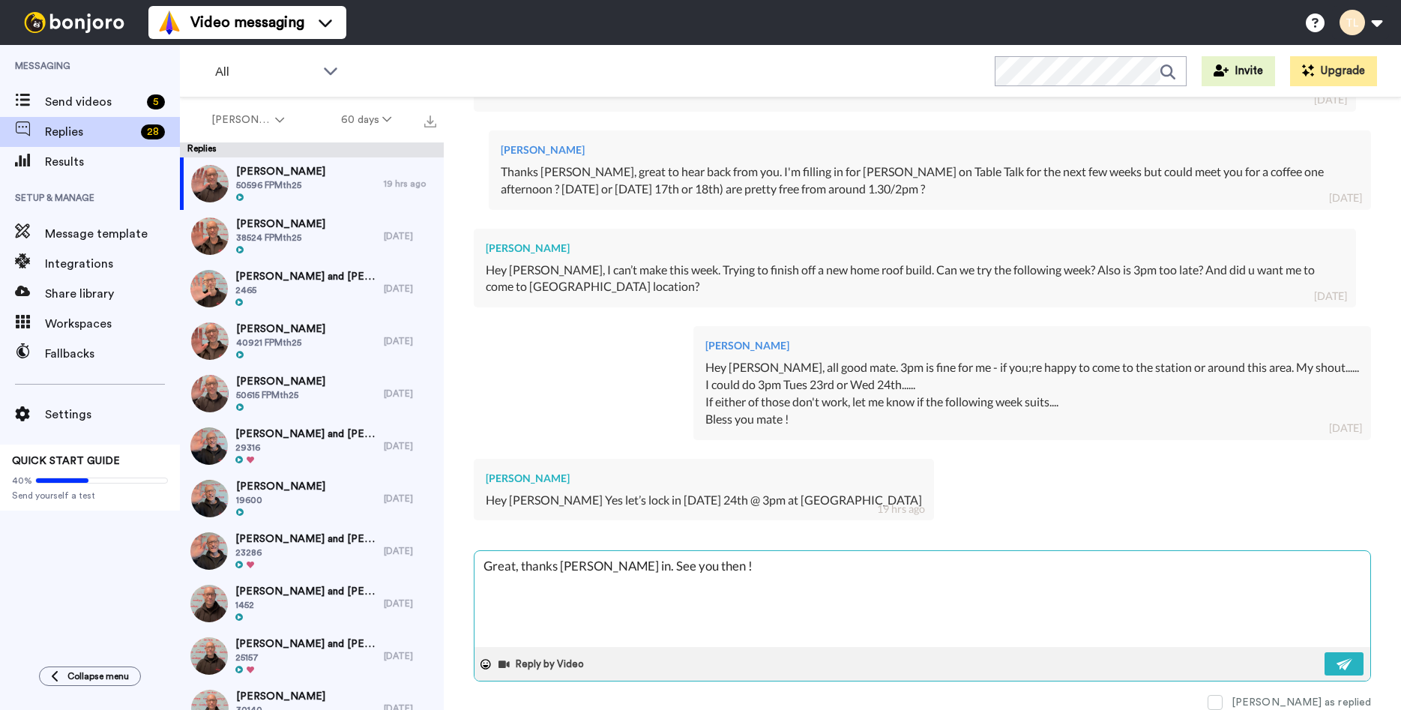
type textarea "Great, thanks Jermeny locked in. See you then !"
type textarea "x"
type textarea "Great, thanks Jermeny -locked in. See you then !"
type textarea "x"
type textarea "Great, thanks Jermeny - locked in. See you then !"
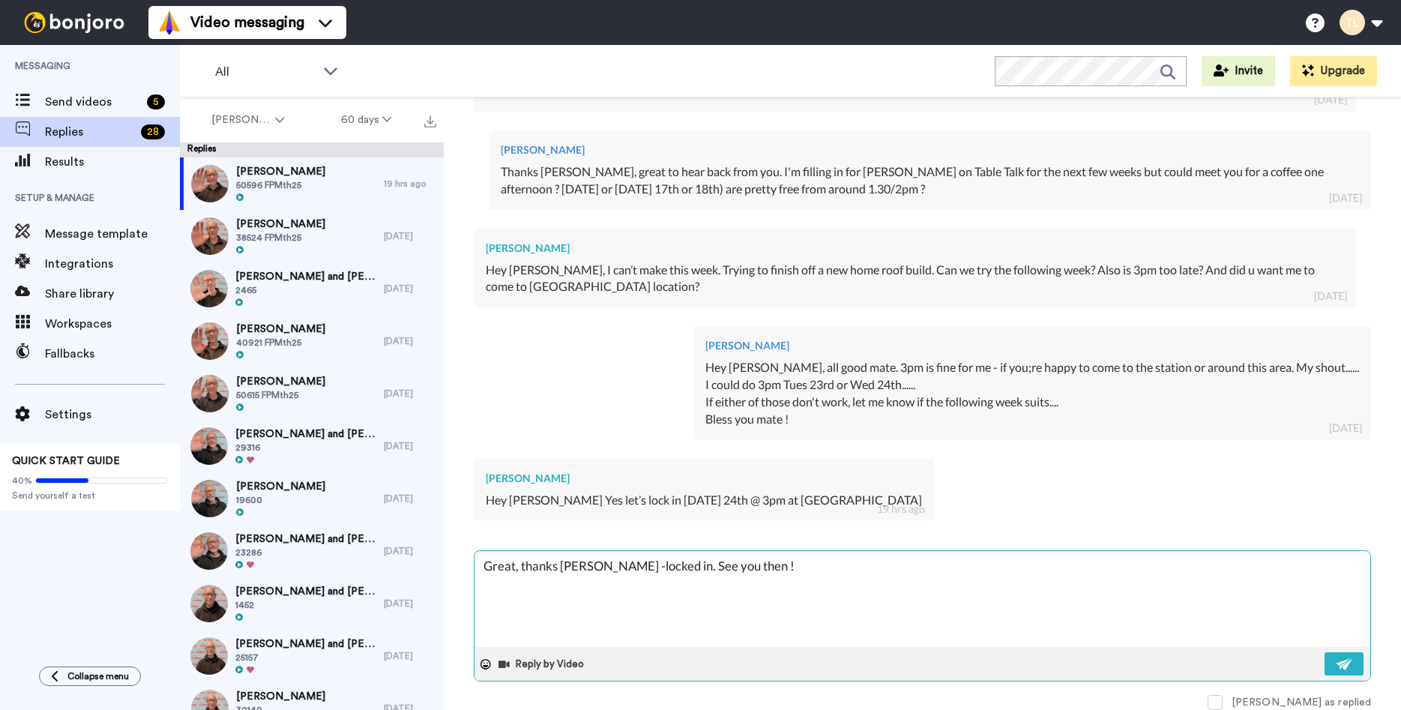
type textarea "x"
type textarea "Great, thanks Jermeny -locked in. See you then !"
type textarea "x"
type textarea "Great, thanks Jermeny locked in. See you then !"
type textarea "x"
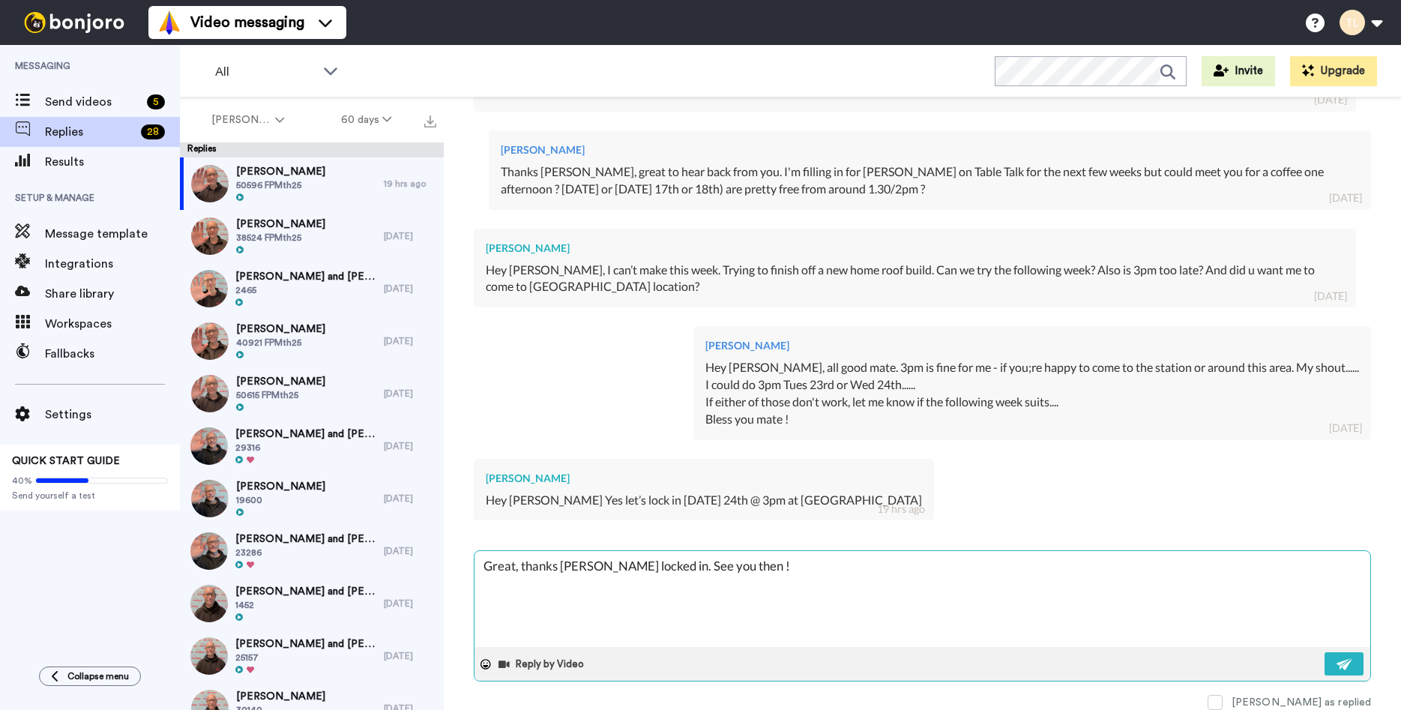
type textarea "Great, thanks Jermenylocked in. See you then !"
type textarea "x"
type textarea "Great, thanks Jermenlocked in. See you then !"
type textarea "x"
type textarea "Great, thanks Jermelocked in. See you then !"
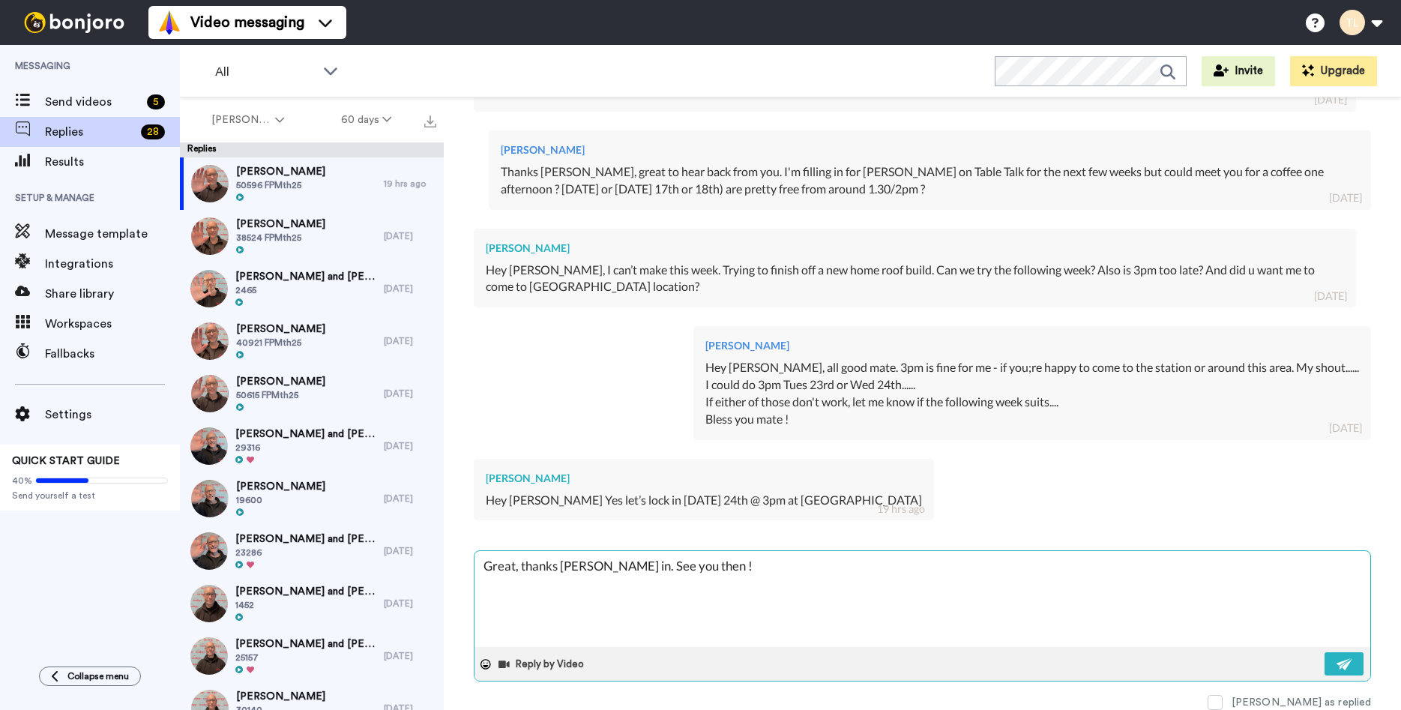
type textarea "x"
type textarea "Great, thanks Jermlocked in. See you then !"
type textarea "x"
type textarea "Great, thanks Jerlocked in. See you then !"
type textarea "x"
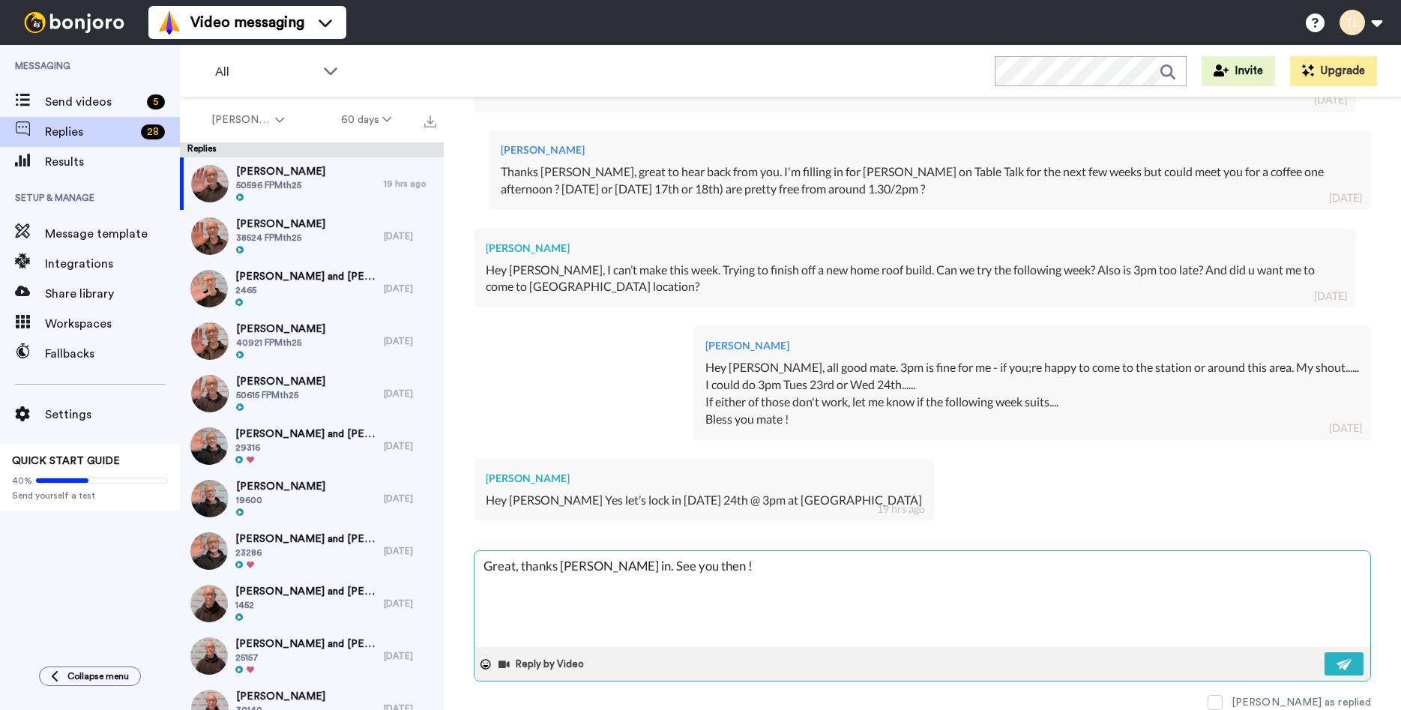
type textarea "Great, thanks Jerelocked in. See you then !"
type textarea "x"
type textarea "Great, thanks Jeremlocked in. See you then !"
type textarea "x"
type textarea "Great, thanks Jeremylocked in. See you then !"
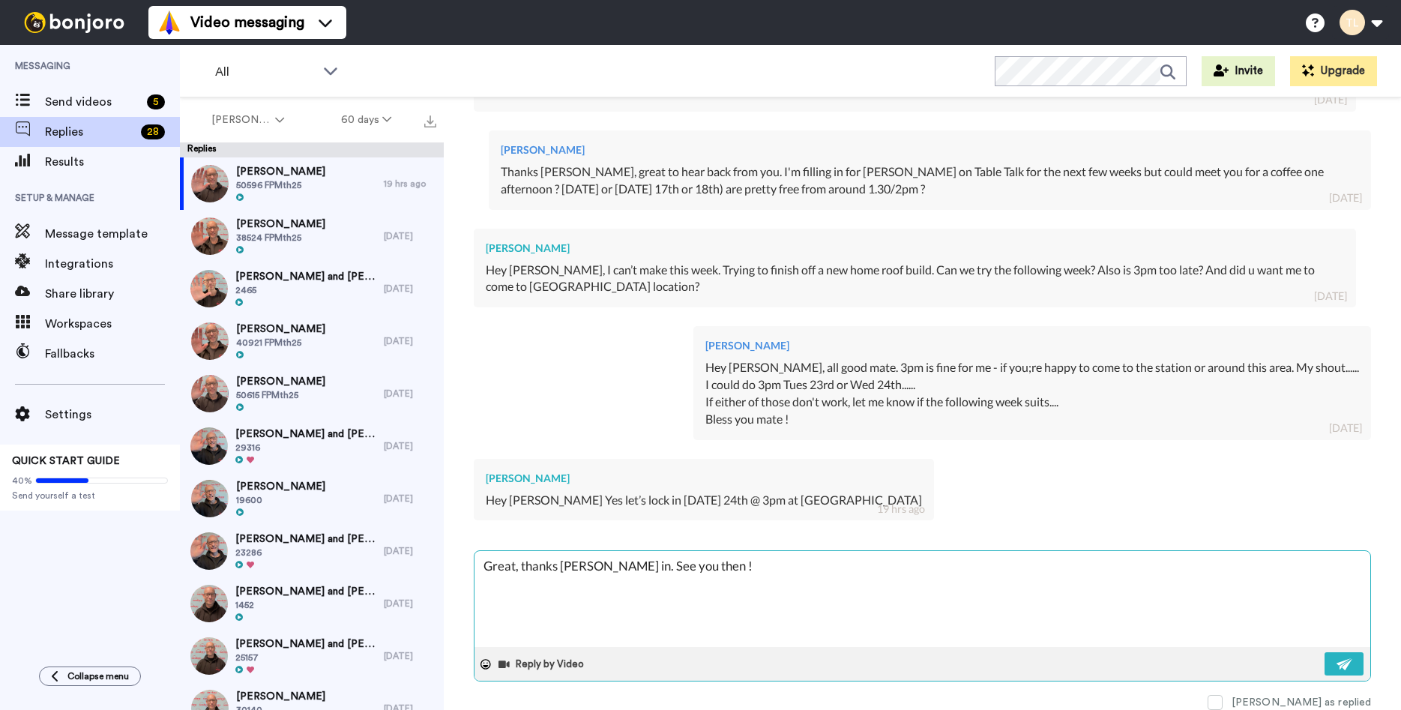
type textarea "x"
type textarea "Great, thanks Jeremy locked in. See you then !"
type textarea "x"
type textarea "Great, thanks Jeremy -locked in. See you then !"
type textarea "x"
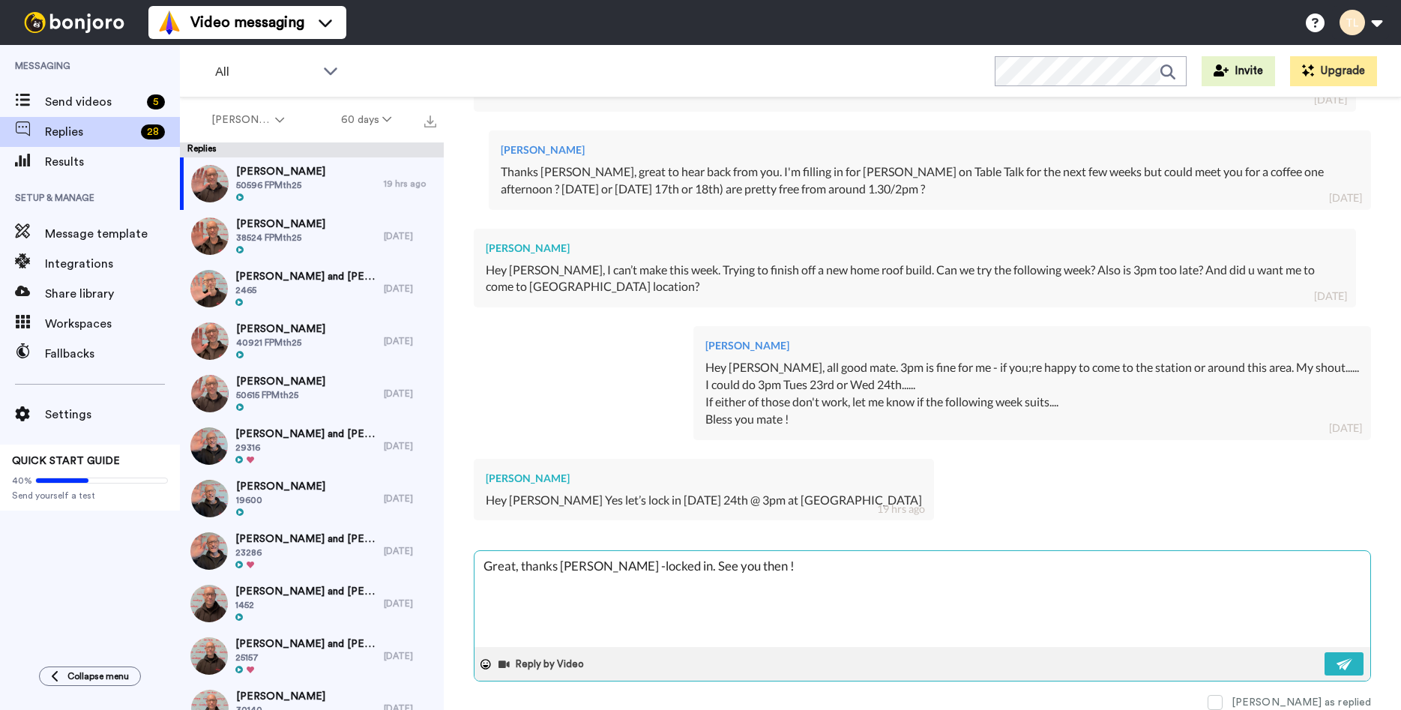
type textarea "Great, thanks Jeremy - locked in. See you then !"
type textarea "x"
click at [775, 571] on textarea "Great, thanks Jeremy - locked in. See you then !" at bounding box center [923, 599] width 896 height 96
type textarea "Great, thanks Jeremy - locked in. See you then !"
click at [1346, 665] on img at bounding box center [1345, 664] width 16 height 12
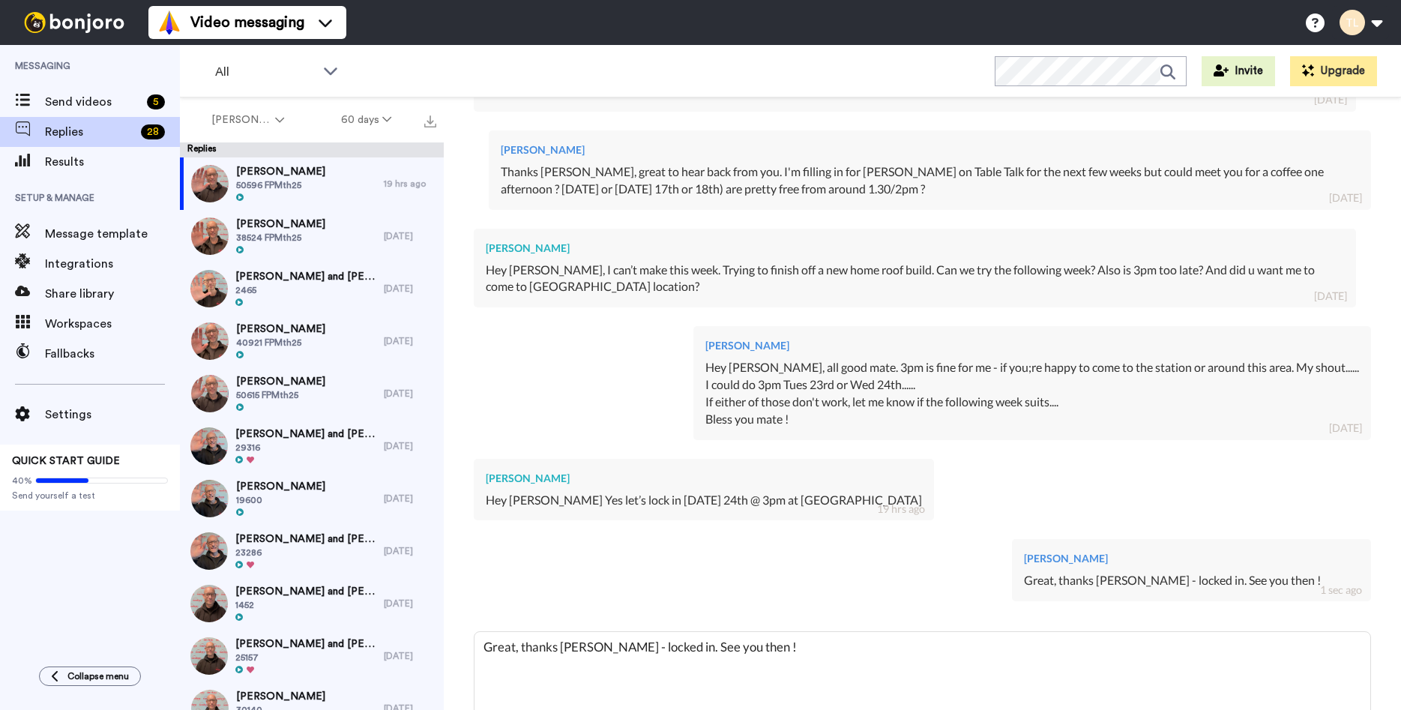
type textarea "x"
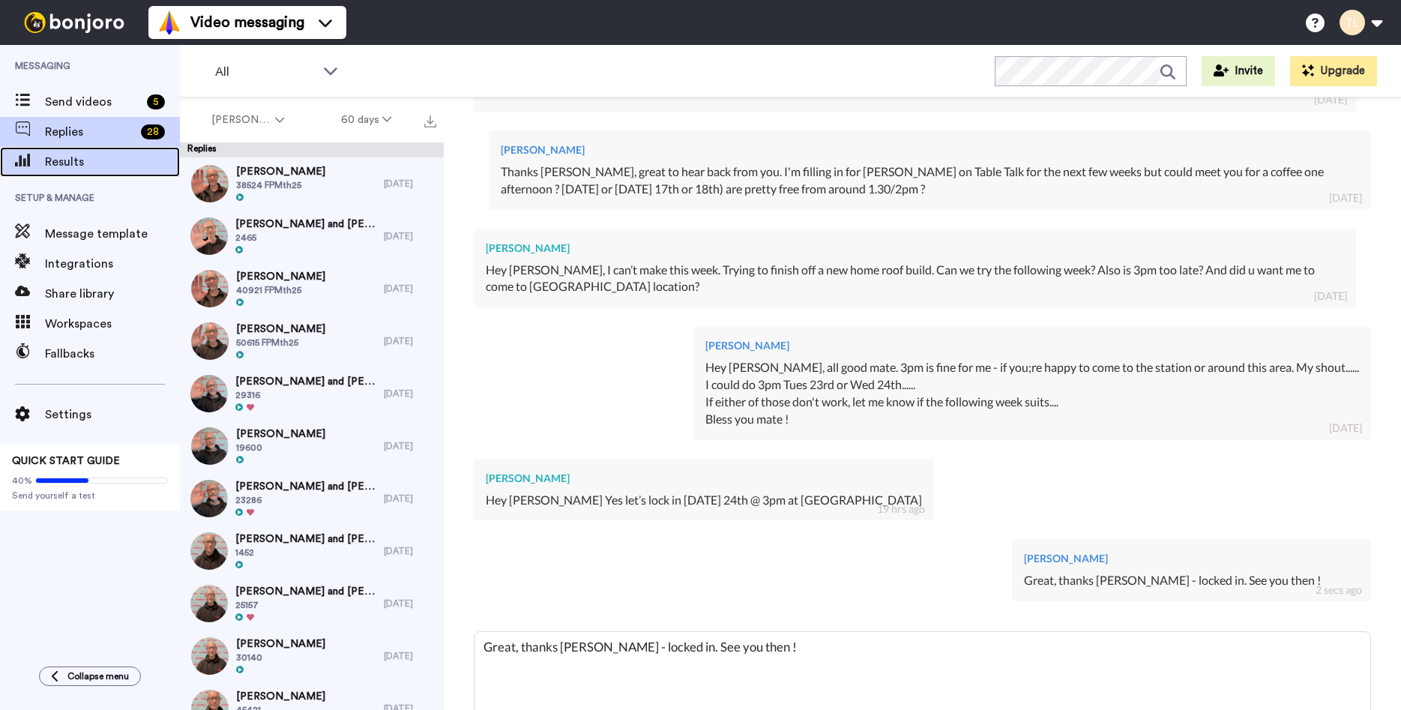
click at [76, 150] on div "Results" at bounding box center [90, 162] width 180 height 30
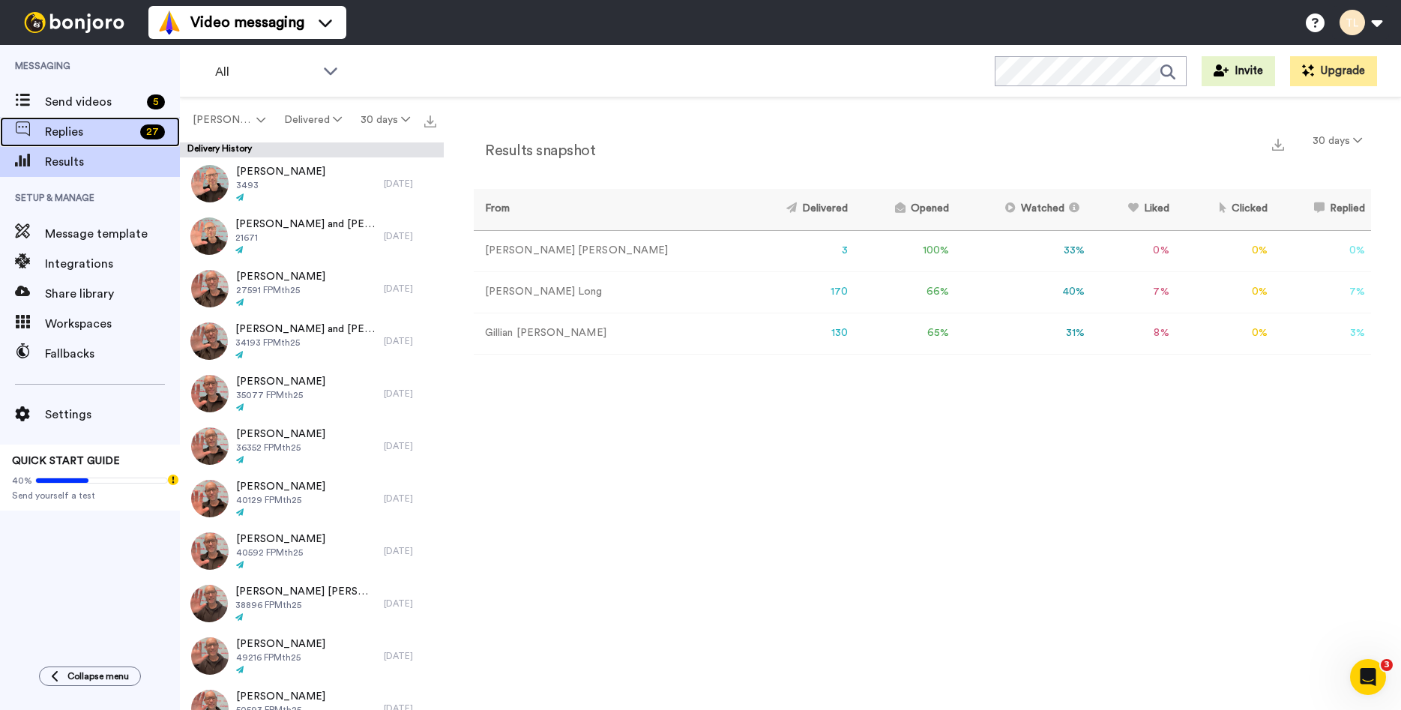
click at [109, 130] on span "Replies" at bounding box center [89, 132] width 89 height 18
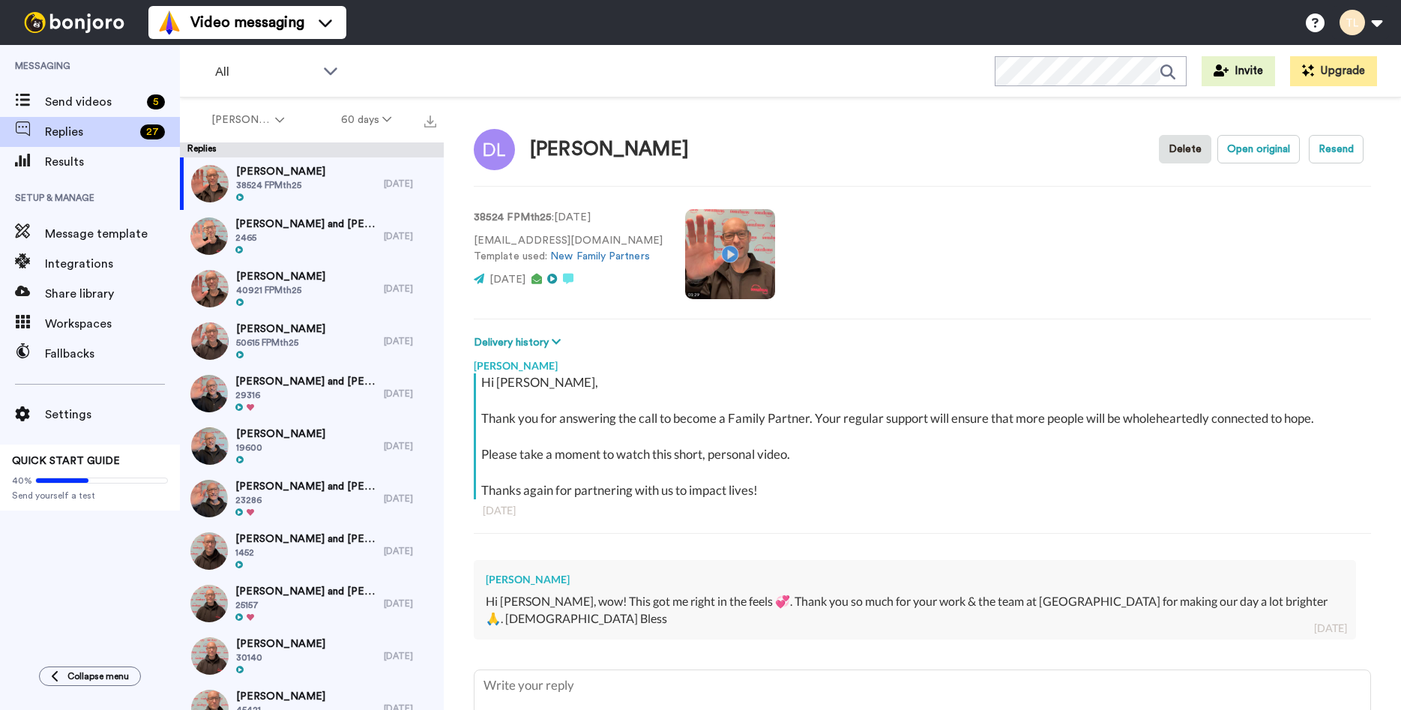
scroll to position [102, 0]
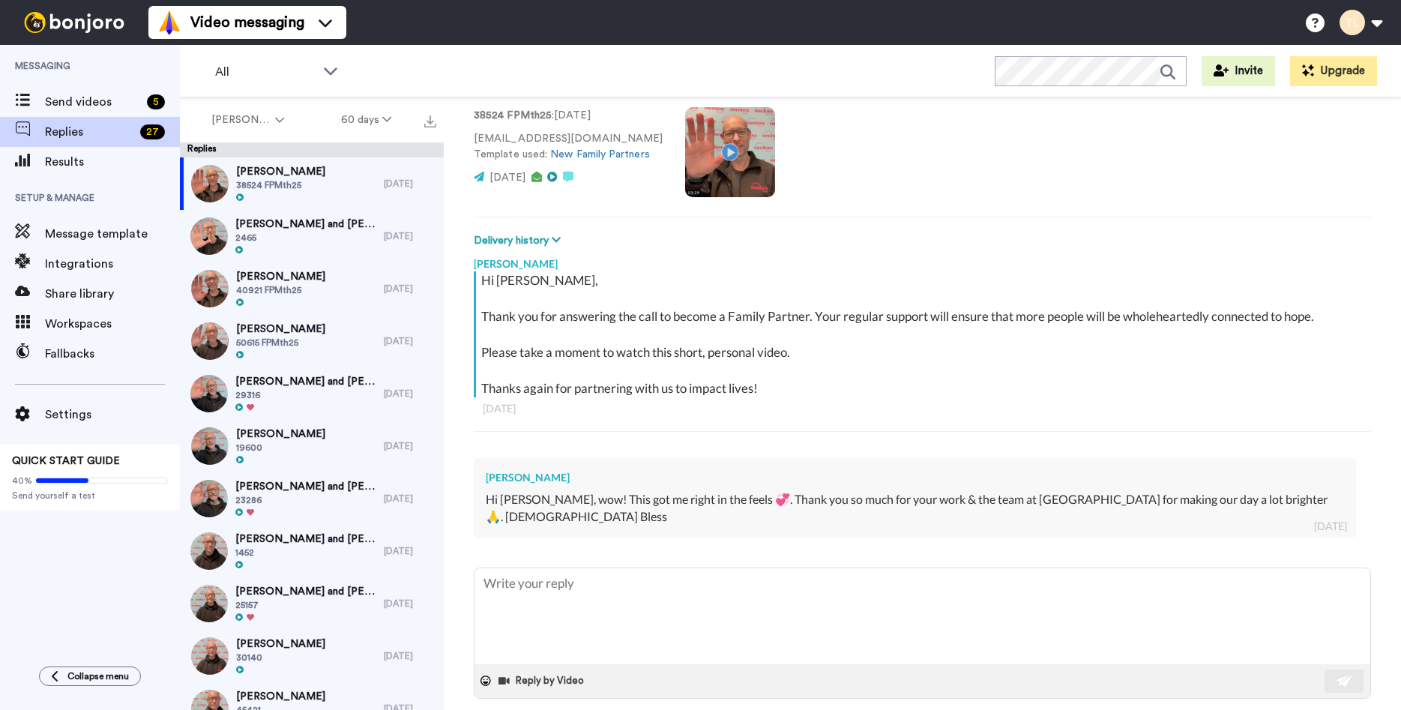
type textarea "x"
